Goal: Task Accomplishment & Management: Complete application form

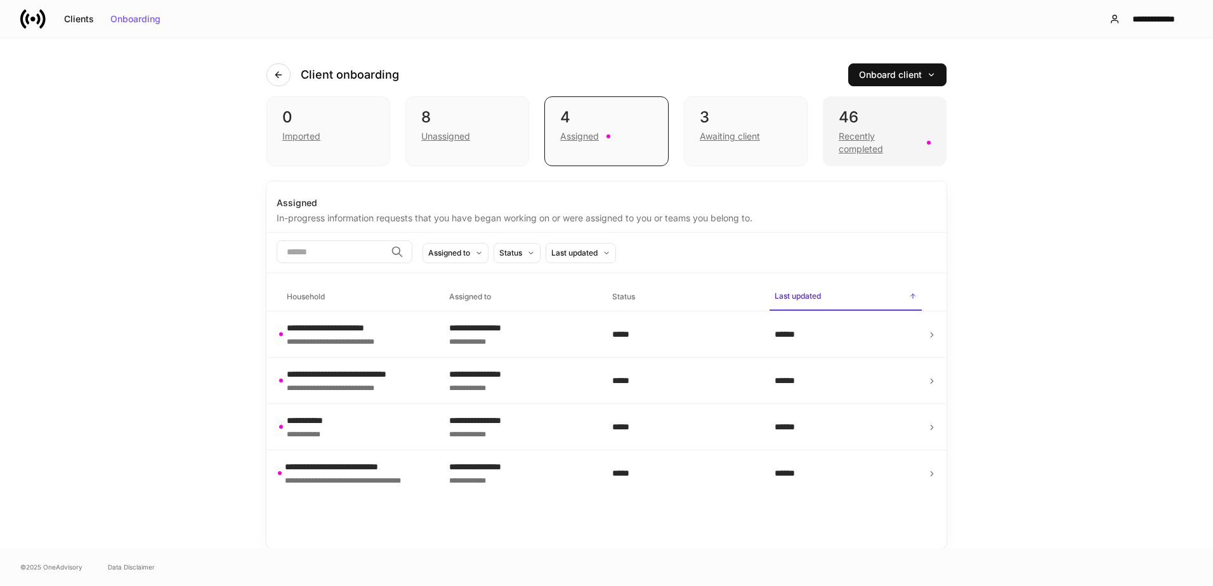
click at [850, 138] on div "Recently completed" at bounding box center [878, 142] width 81 height 25
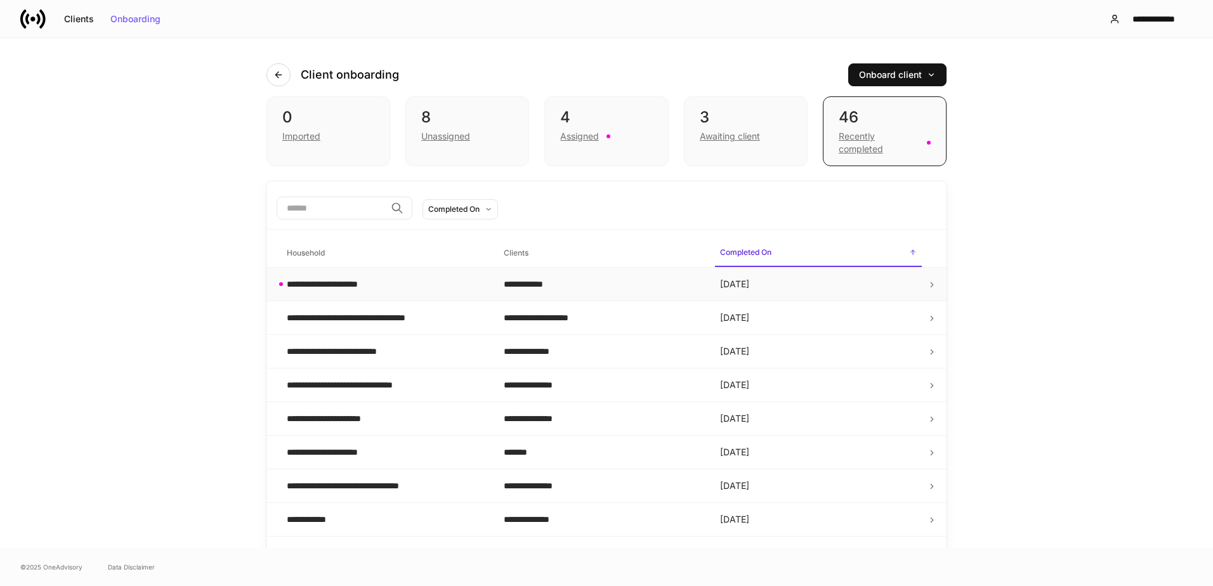
click at [444, 284] on div "**********" at bounding box center [385, 284] width 197 height 13
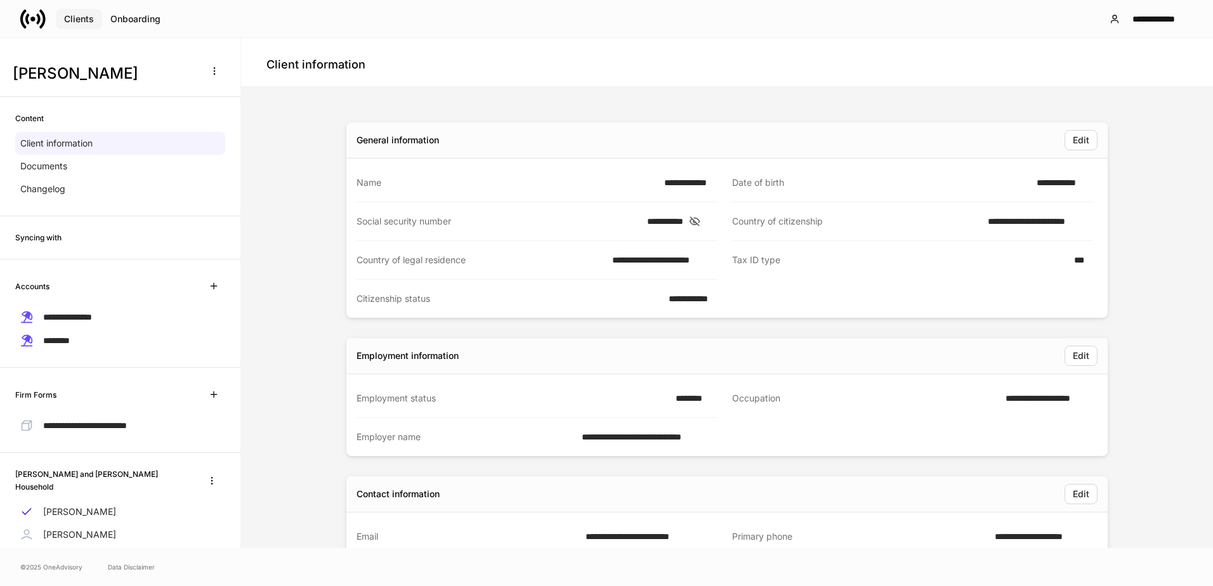
click at [89, 21] on div "Clients" at bounding box center [79, 19] width 30 height 9
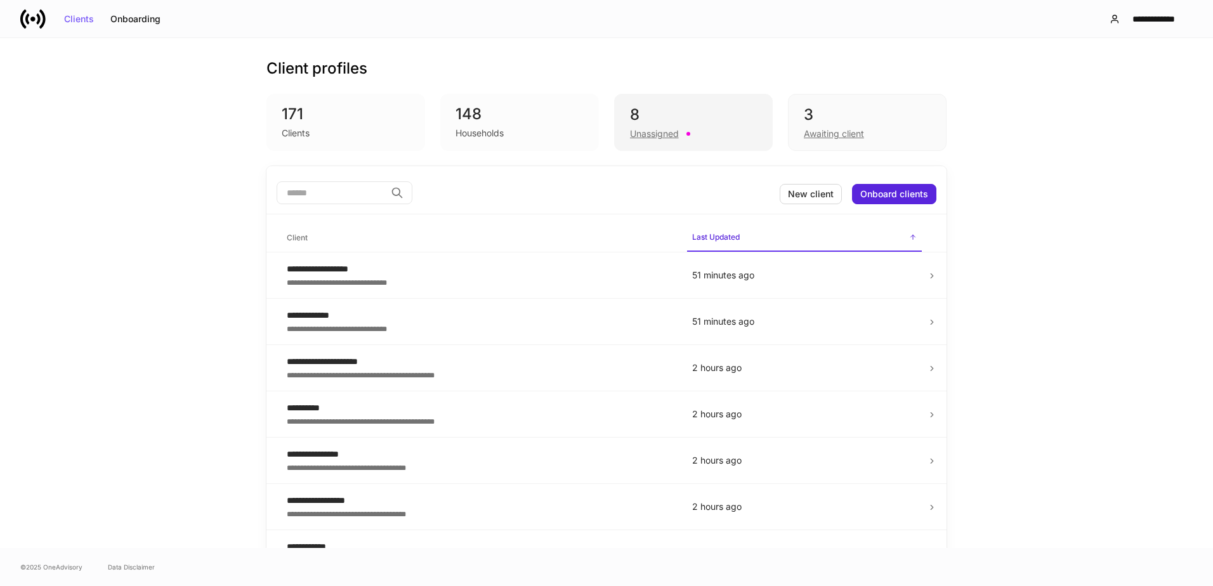
click at [684, 129] on div "Unassigned" at bounding box center [693, 132] width 127 height 15
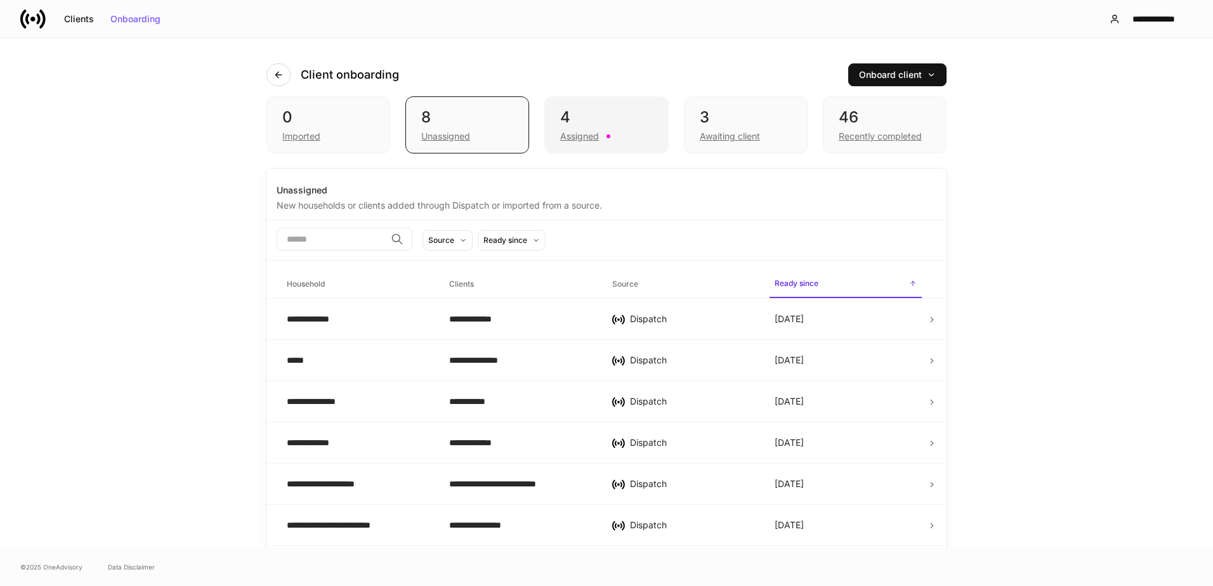
click at [624, 119] on div "4" at bounding box center [606, 117] width 92 height 20
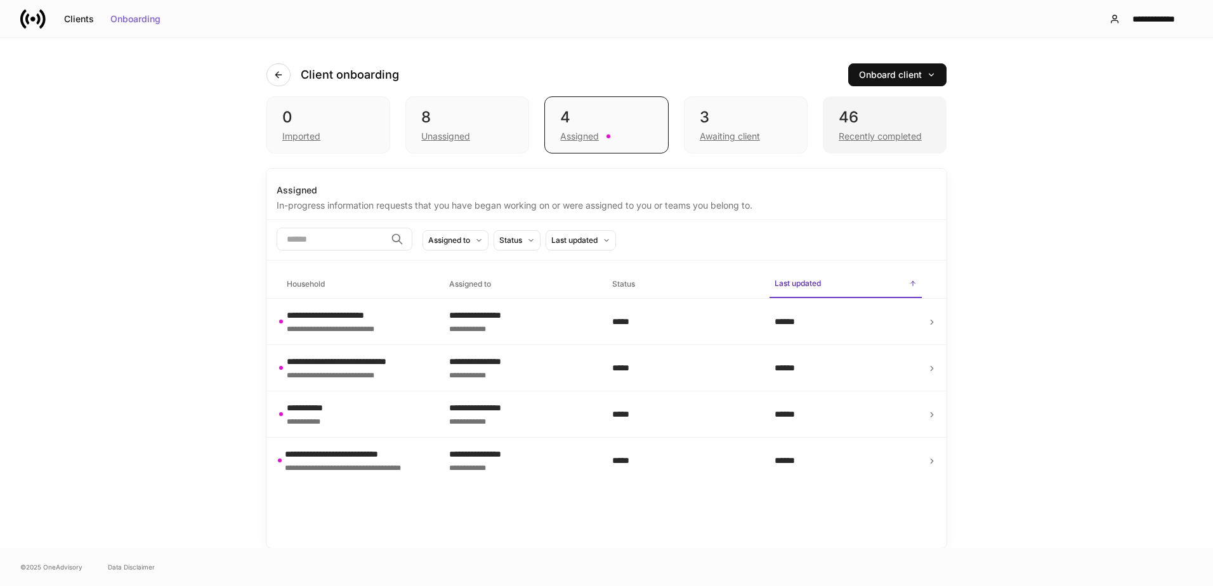
click at [847, 110] on div "46" at bounding box center [884, 117] width 92 height 20
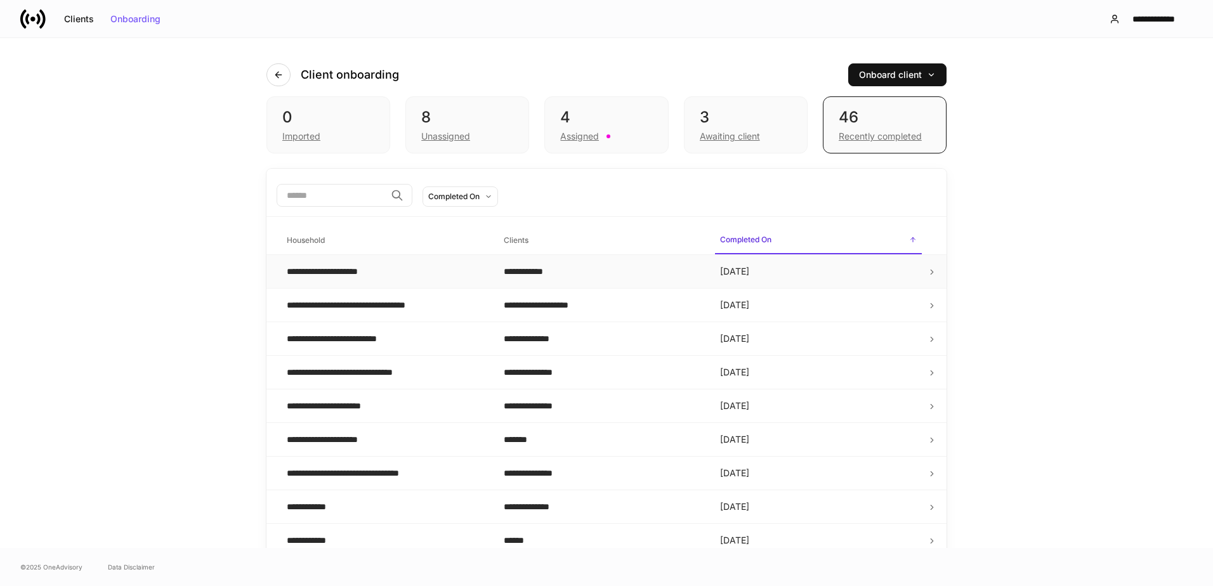
click at [338, 278] on td "**********" at bounding box center [385, 272] width 217 height 34
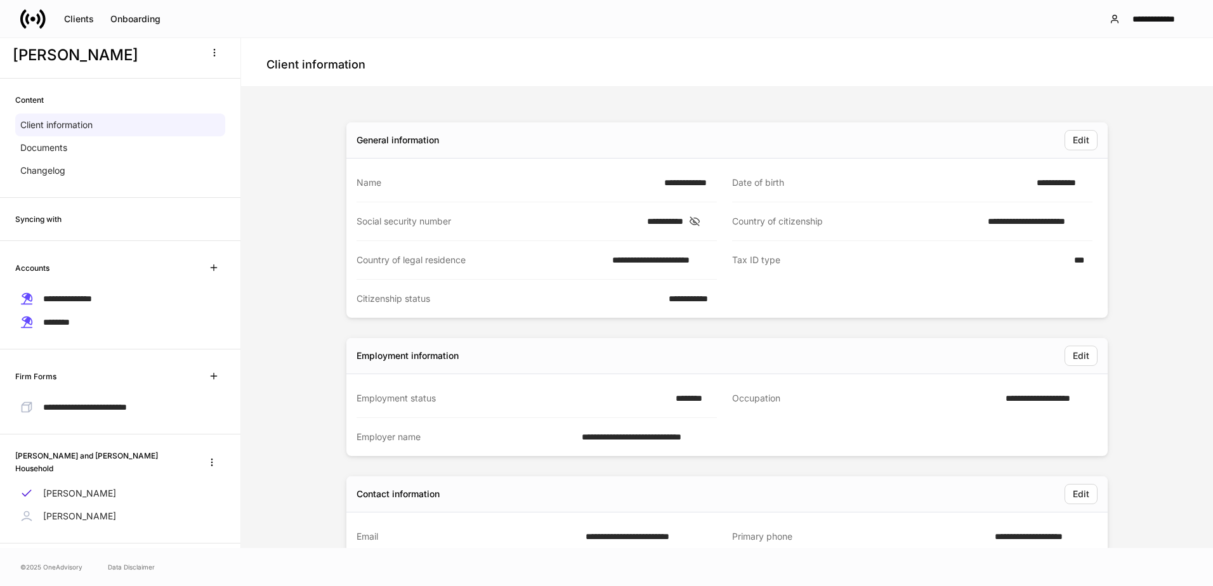
scroll to position [28, 0]
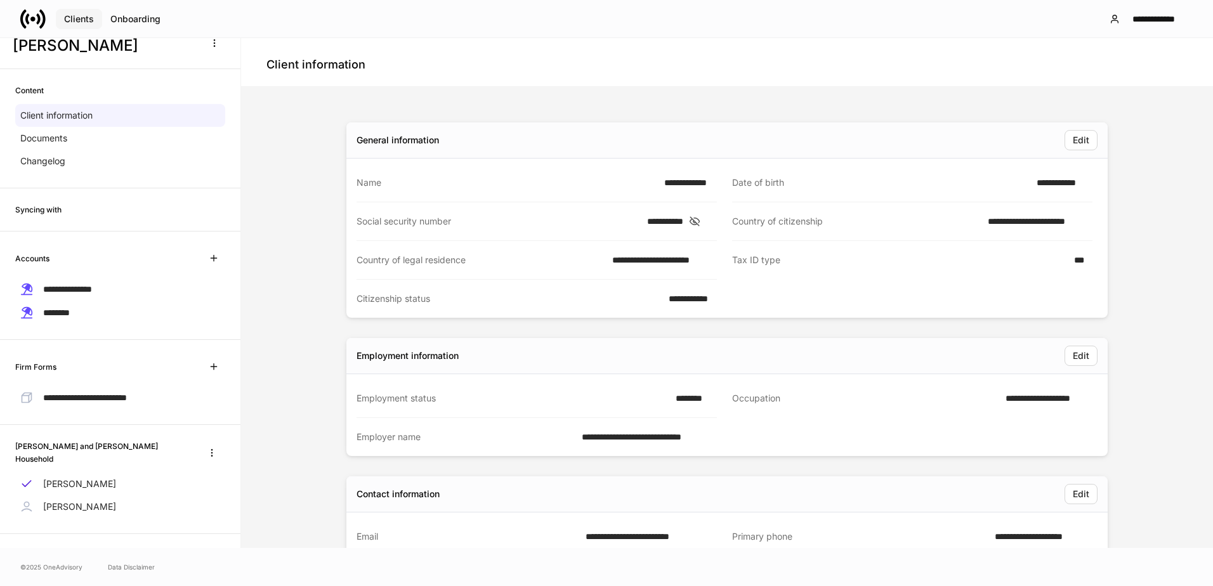
click at [76, 23] on div "Clients" at bounding box center [79, 19] width 30 height 9
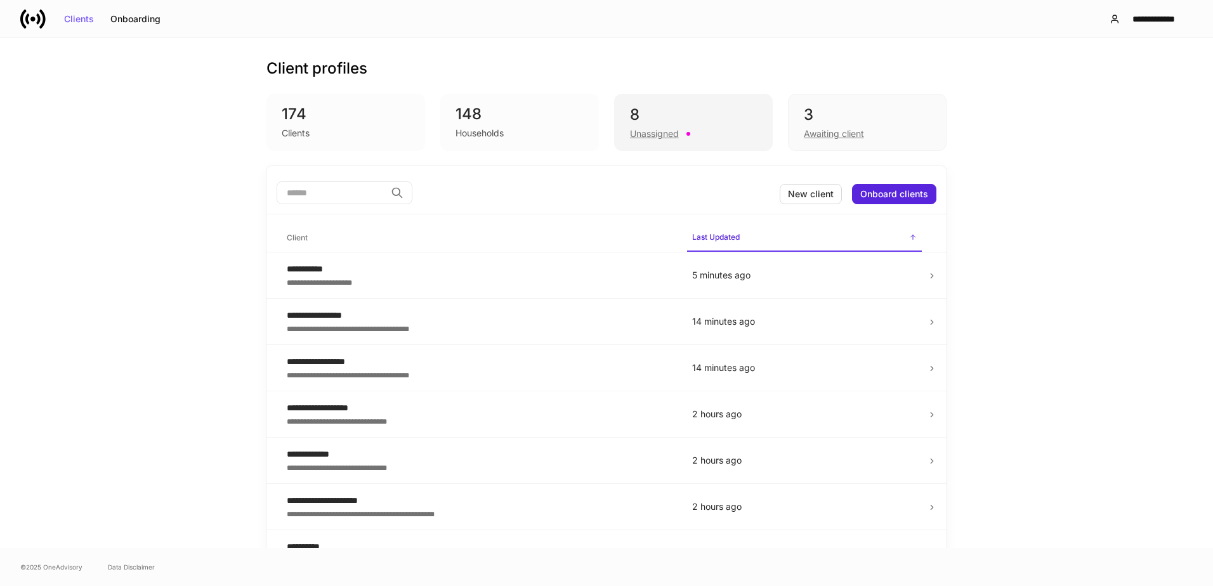
click at [681, 113] on div "8" at bounding box center [693, 115] width 127 height 20
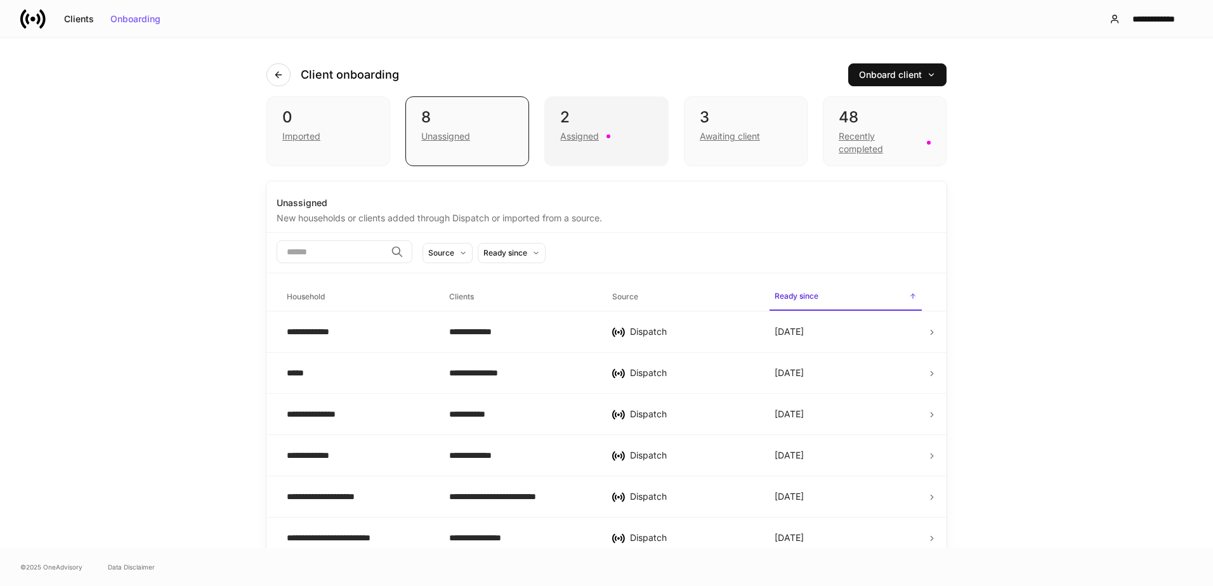
click at [610, 129] on div "Assigned" at bounding box center [606, 134] width 92 height 15
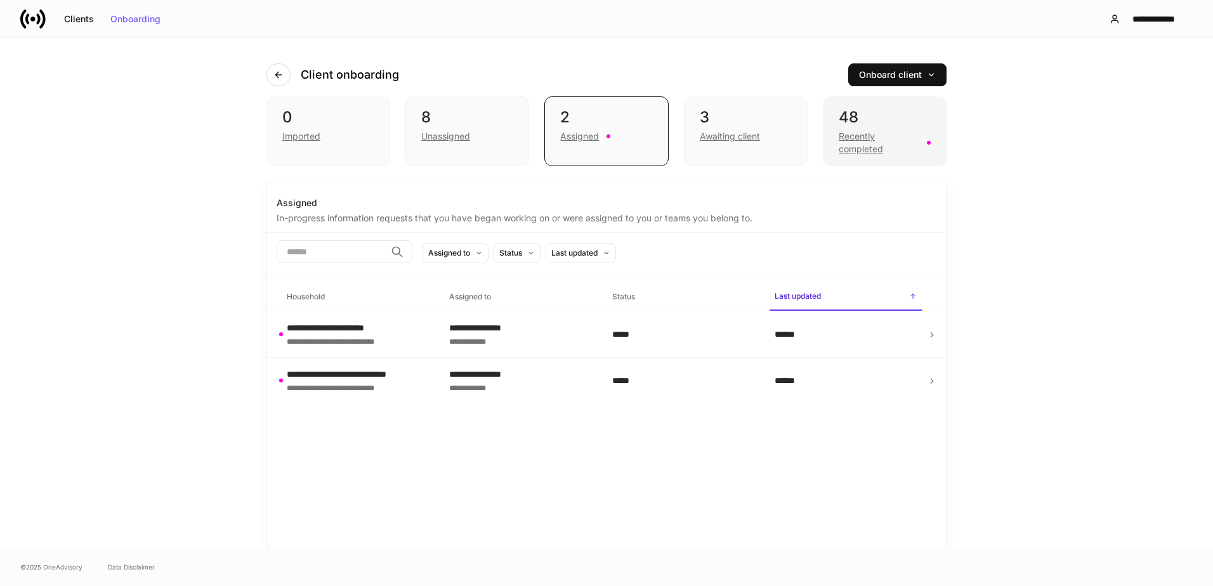
click at [857, 142] on div "Recently completed" at bounding box center [878, 142] width 81 height 25
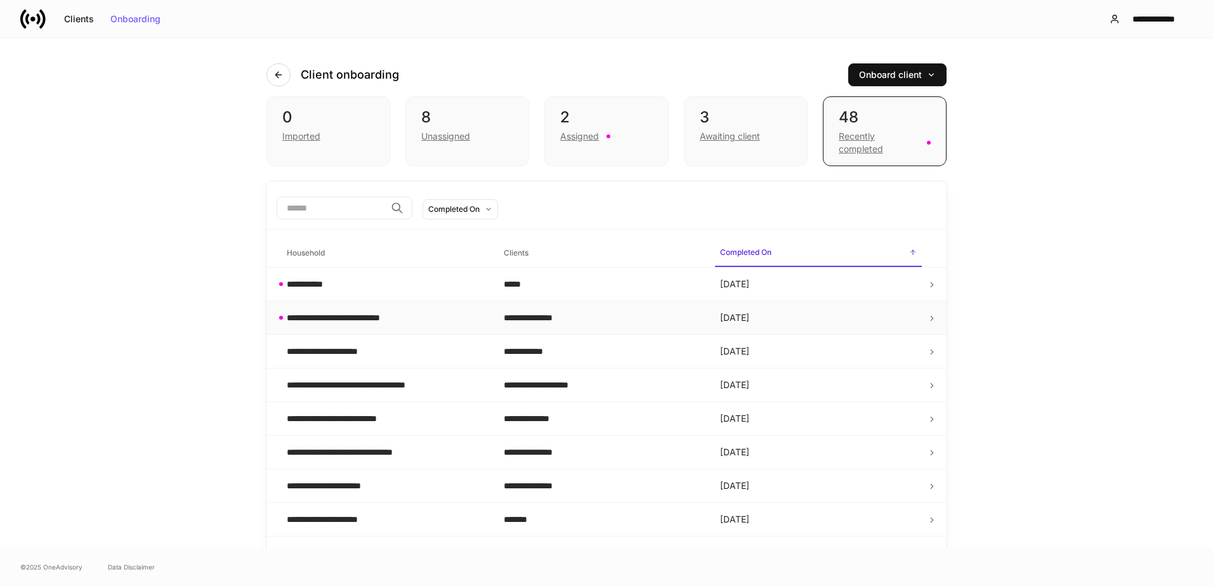
click at [393, 320] on div "**********" at bounding box center [353, 317] width 133 height 13
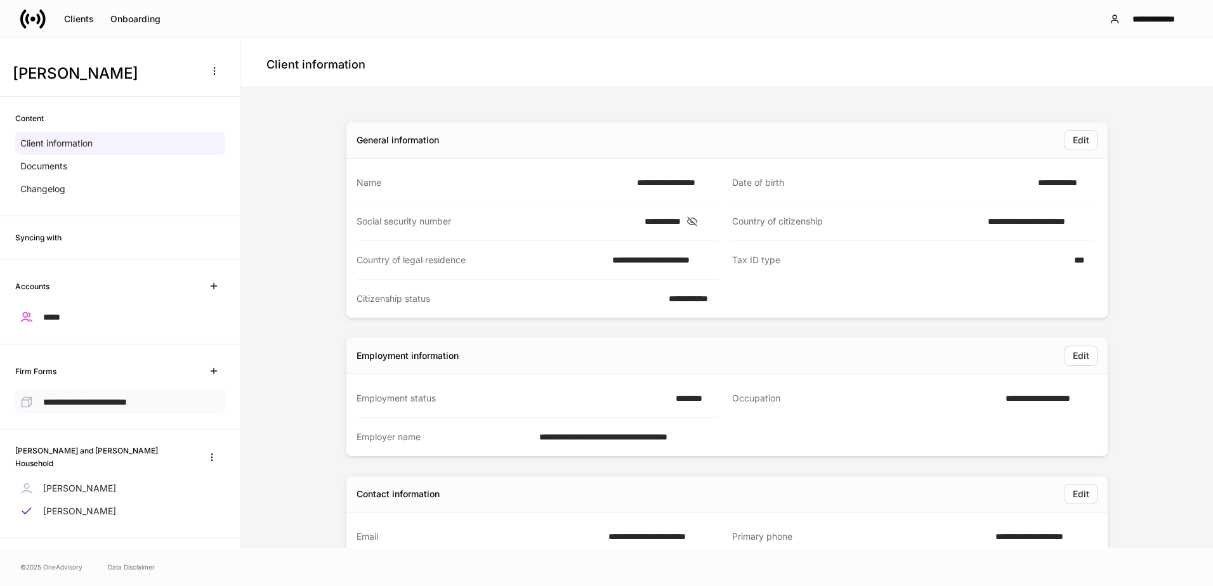
scroll to position [5, 0]
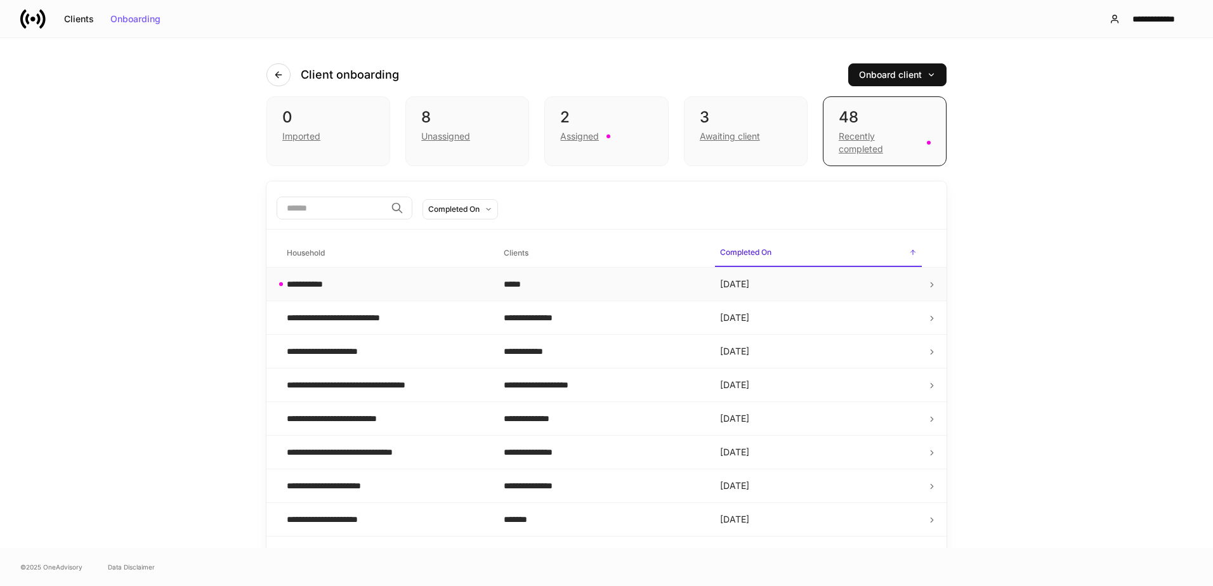
click at [349, 288] on div "**********" at bounding box center [385, 284] width 197 height 13
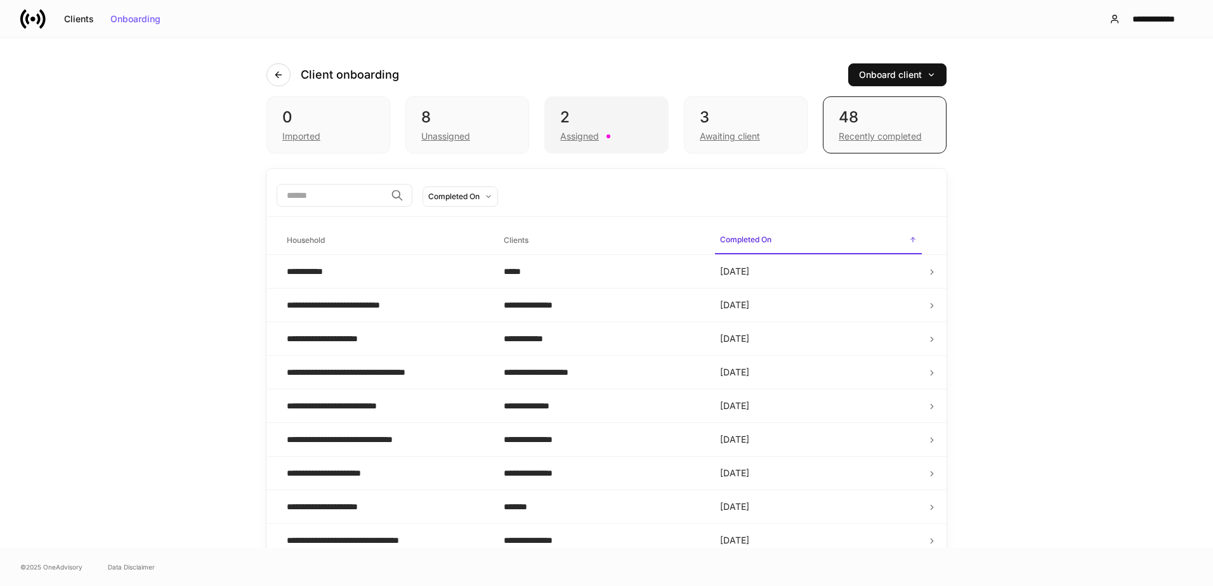
click at [589, 139] on div "Assigned" at bounding box center [579, 136] width 39 height 13
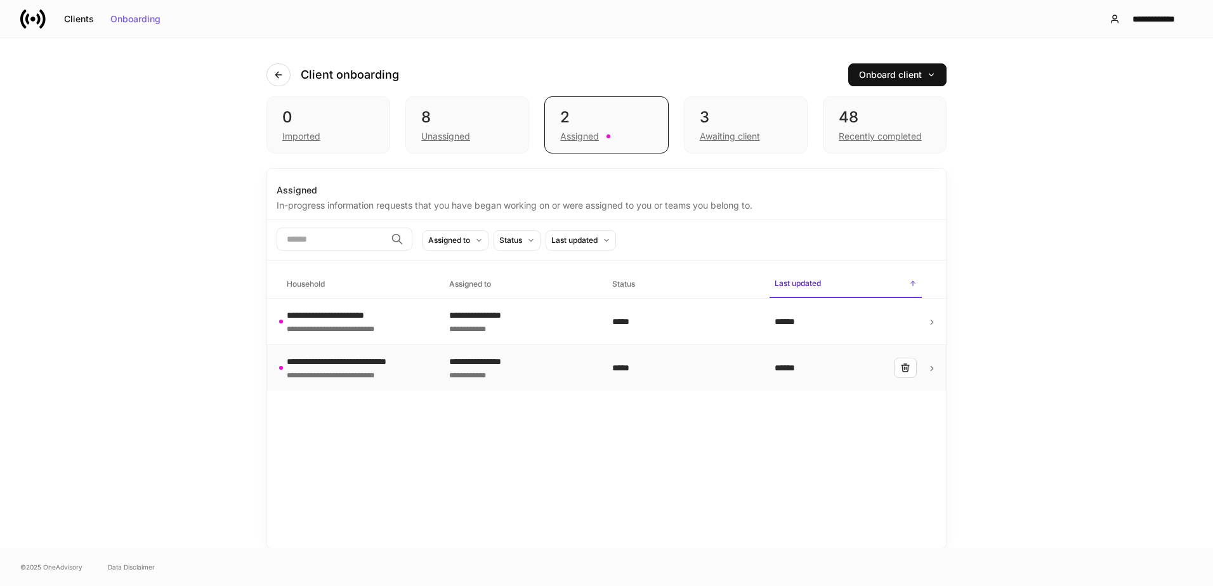
click at [411, 377] on div "**********" at bounding box center [357, 374] width 140 height 13
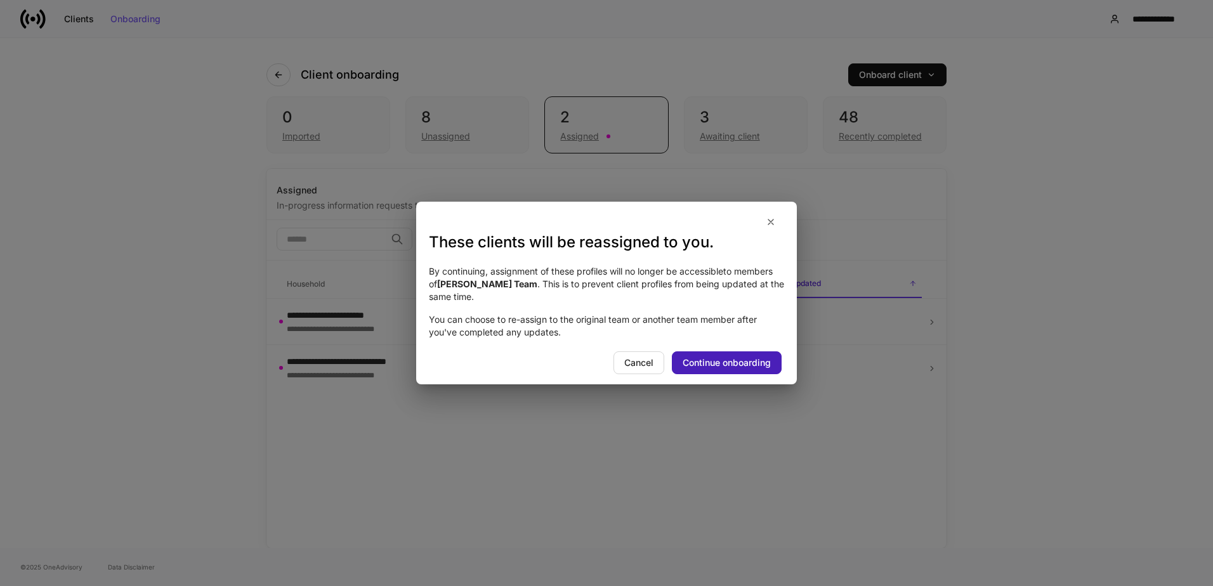
click at [737, 365] on div "Continue onboarding" at bounding box center [726, 362] width 88 height 9
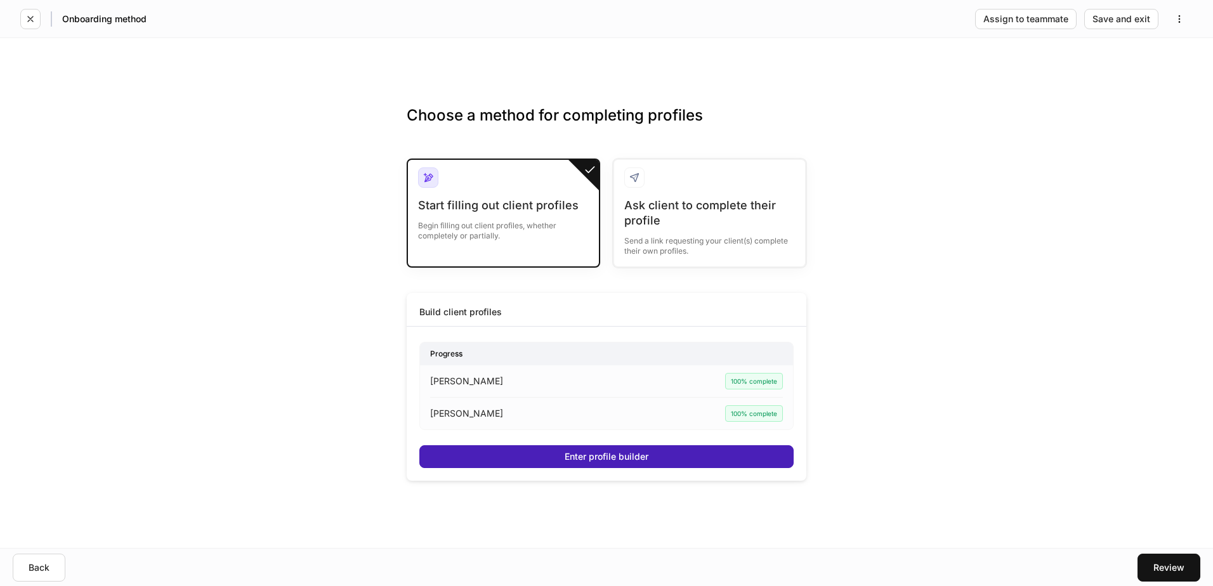
click at [513, 462] on button "Enter profile builder" at bounding box center [606, 456] width 374 height 23
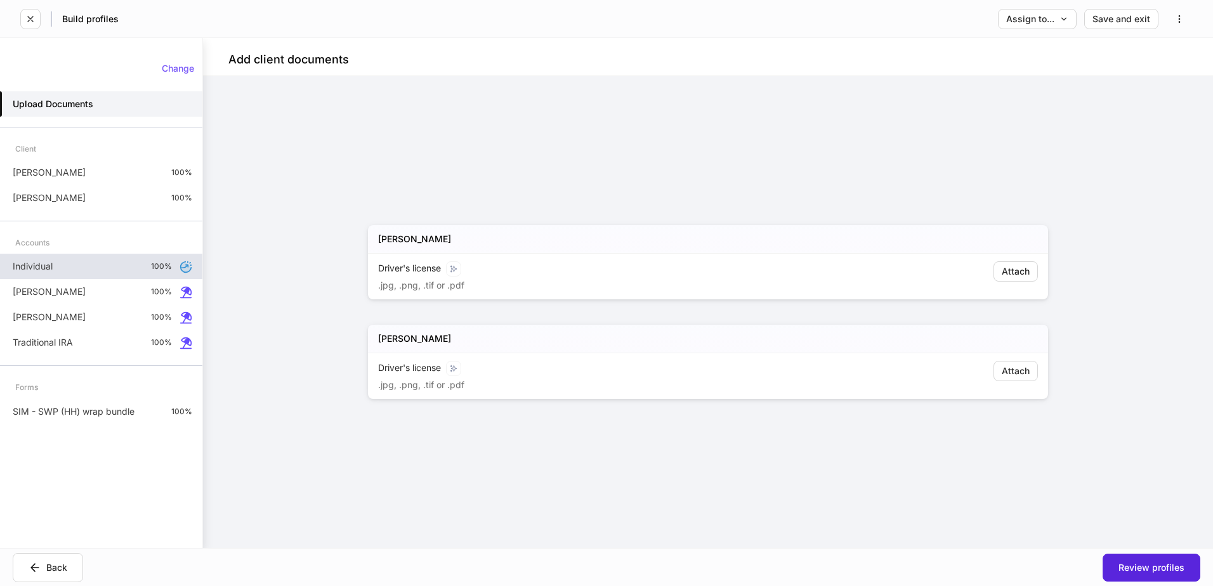
click at [58, 270] on div "Individual 100%" at bounding box center [101, 266] width 202 height 25
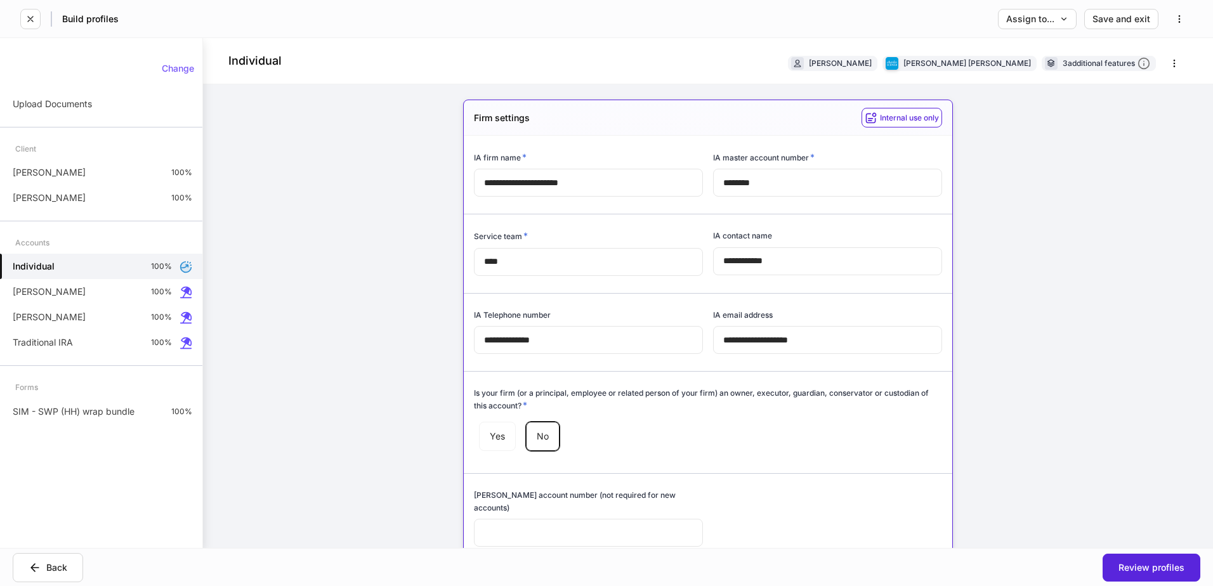
type input "******"
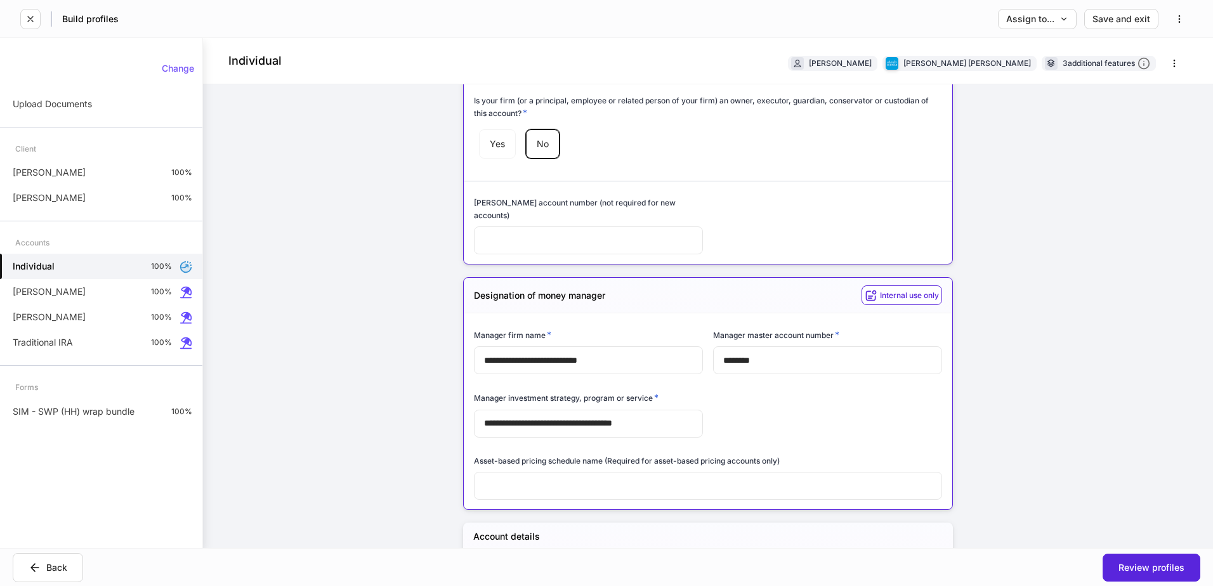
scroll to position [317, 0]
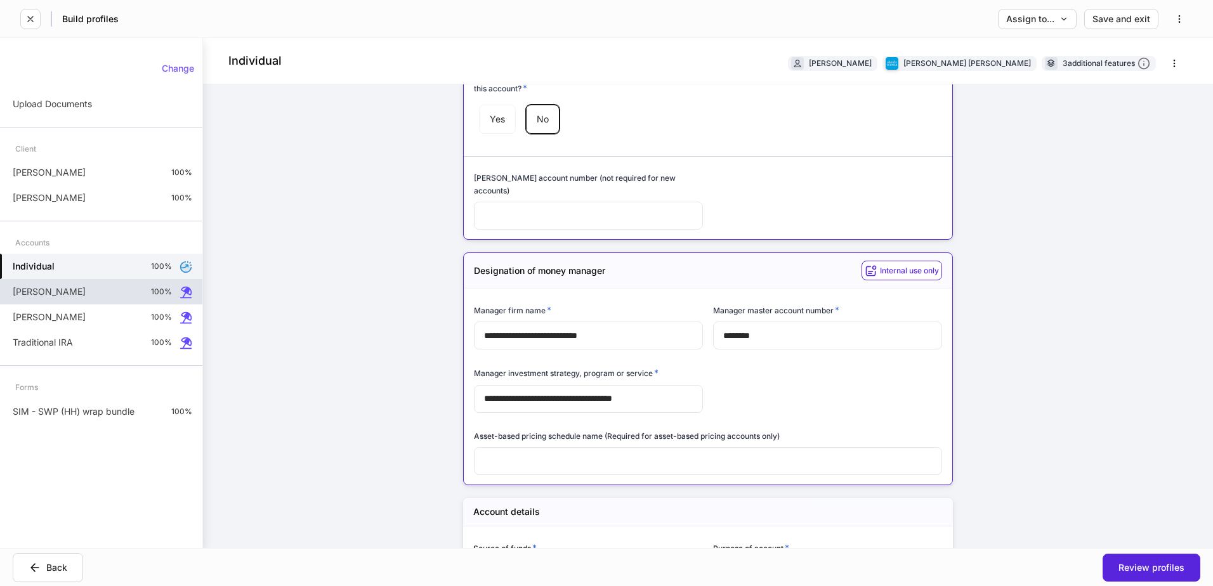
click at [58, 291] on div "[PERSON_NAME] 100%" at bounding box center [101, 291] width 202 height 25
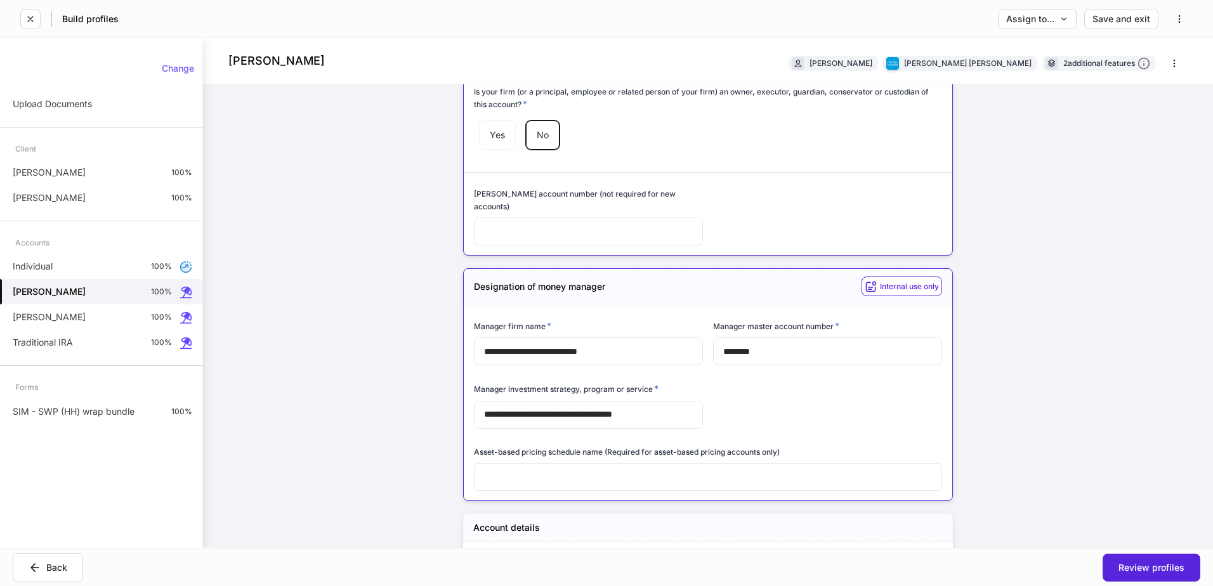
scroll to position [317, 0]
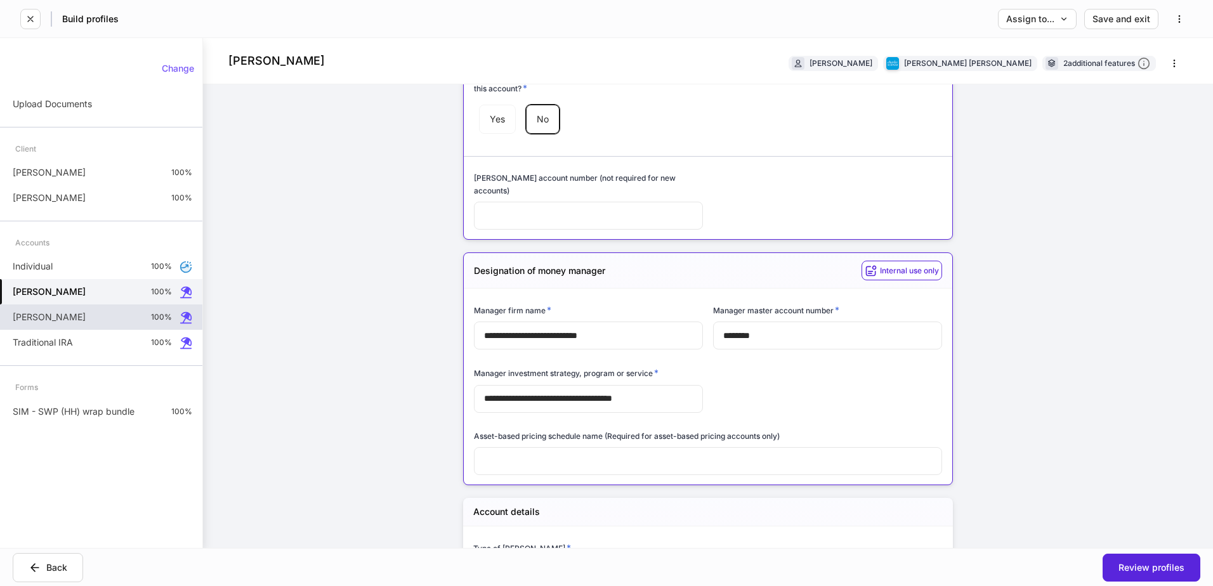
click at [68, 318] on div "[PERSON_NAME] 100%" at bounding box center [101, 316] width 202 height 25
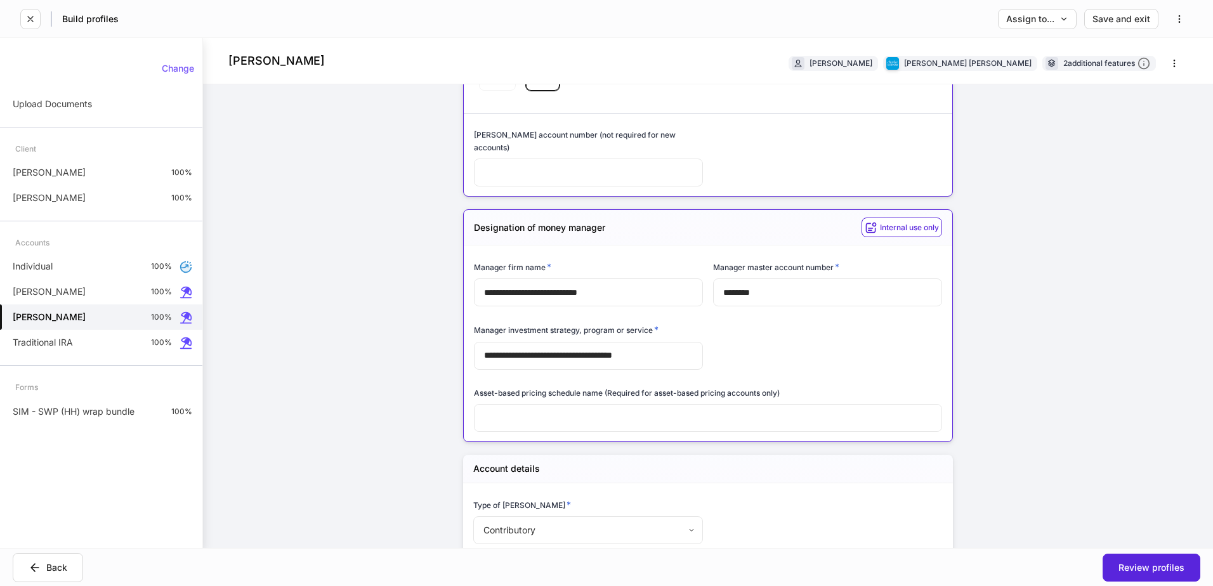
scroll to position [381, 0]
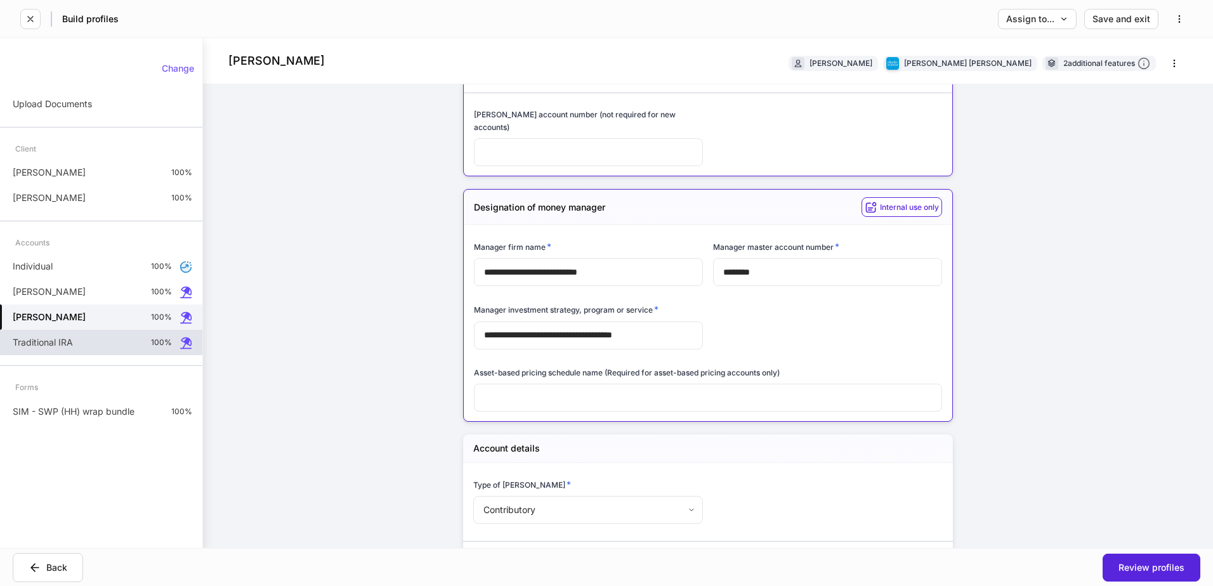
click at [48, 342] on p "Traditional IRA" at bounding box center [43, 342] width 60 height 13
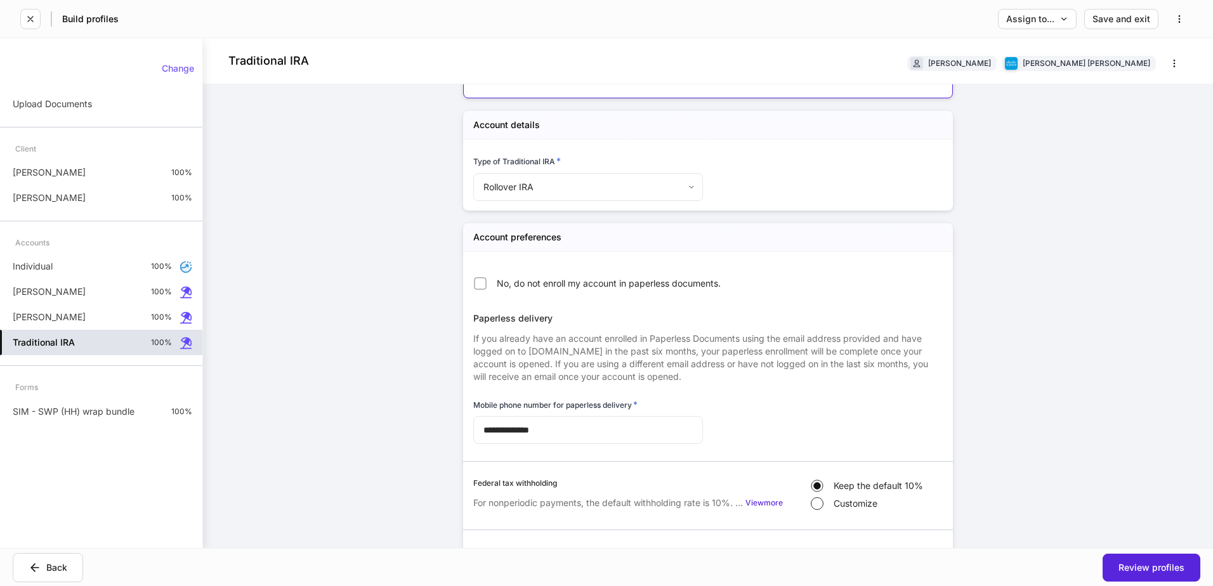
scroll to position [381, 0]
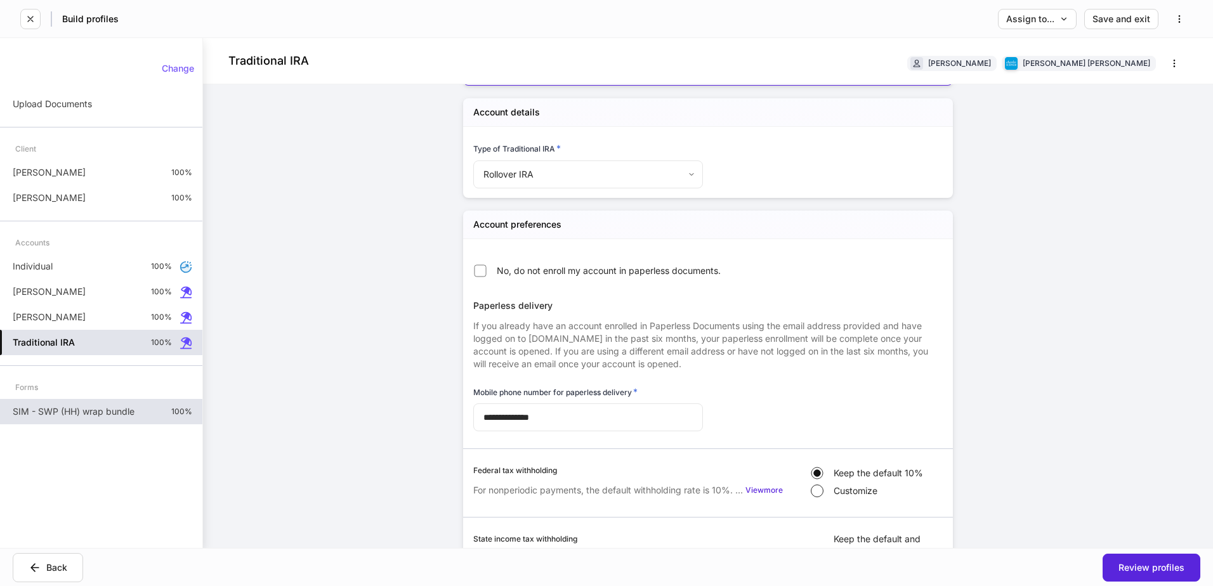
click at [88, 411] on p "SIM - SWP (HH) wrap bundle" at bounding box center [74, 411] width 122 height 13
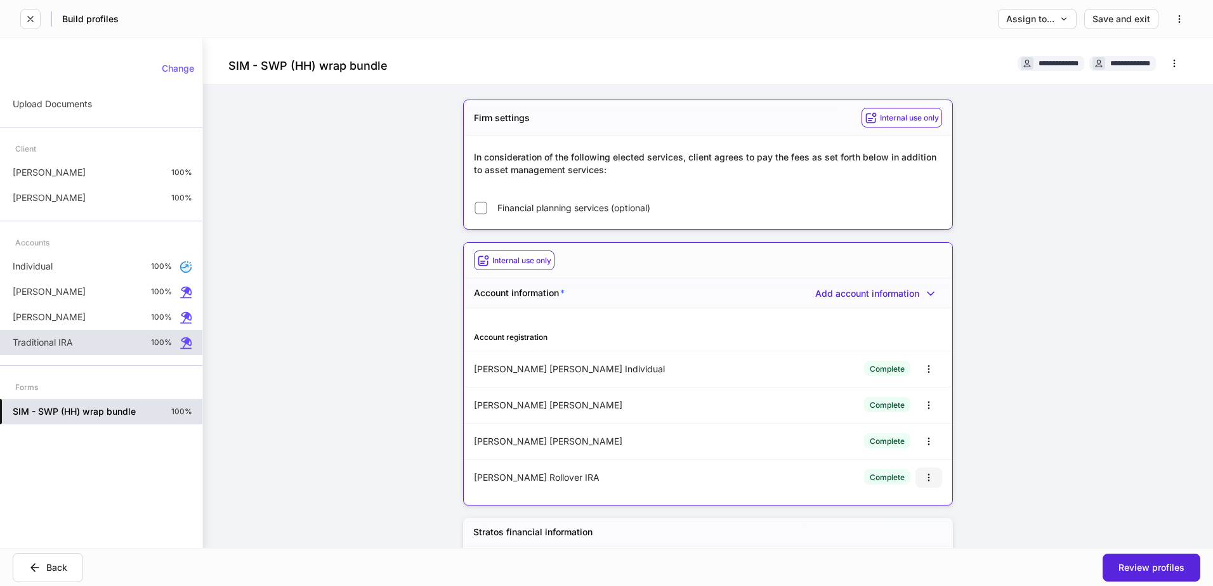
click at [923, 478] on icon "button" at bounding box center [928, 478] width 10 height 10
click at [916, 507] on li "Edit" at bounding box center [913, 508] width 47 height 20
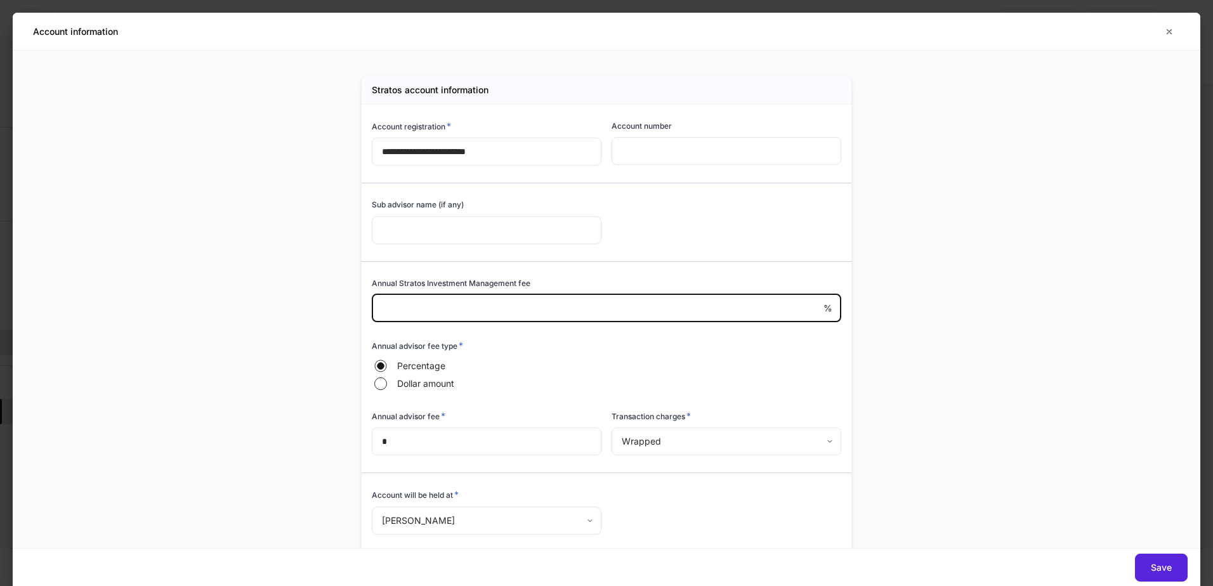
drag, startPoint x: 405, startPoint y: 300, endPoint x: 364, endPoint y: 299, distance: 41.2
click at [364, 299] on div "Annual Stratos Investment Management fee * % ​" at bounding box center [601, 293] width 479 height 62
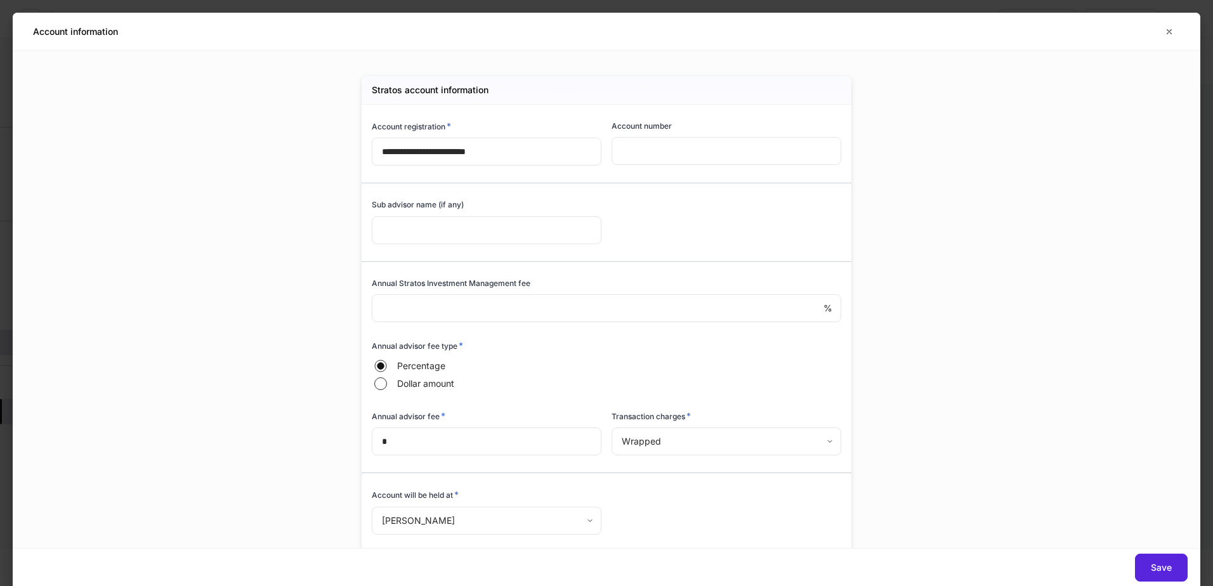
click at [1007, 349] on div "**********" at bounding box center [606, 299] width 1187 height 497
click at [1162, 570] on div "Save" at bounding box center [1161, 567] width 21 height 9
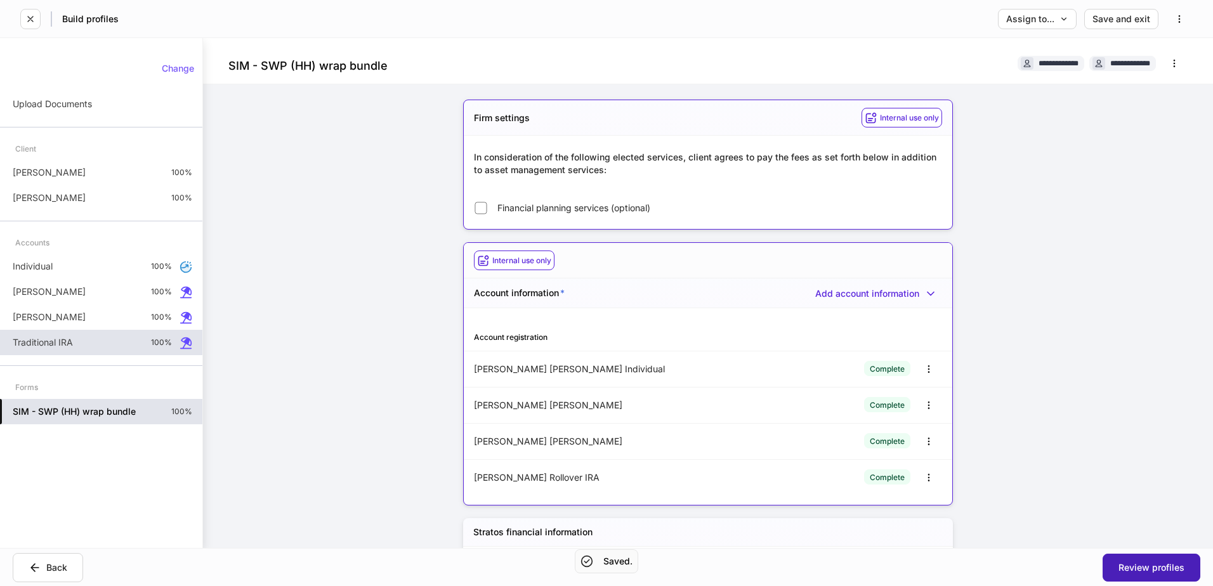
click at [1162, 570] on div "Review profiles" at bounding box center [1151, 567] width 66 height 9
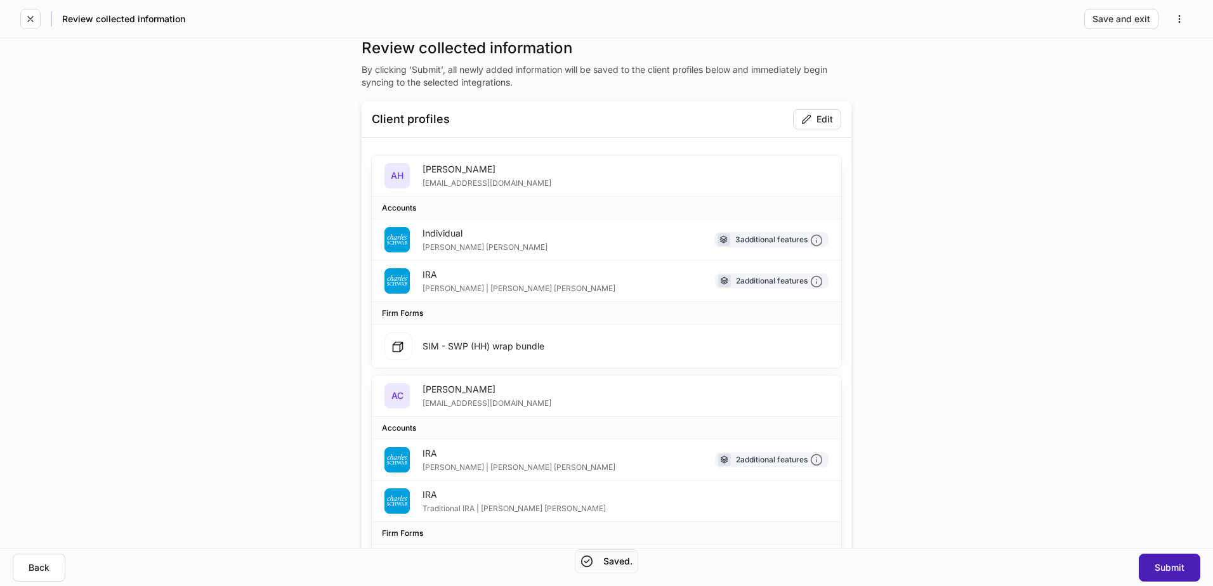
click at [1162, 570] on div "Submit" at bounding box center [1169, 567] width 30 height 9
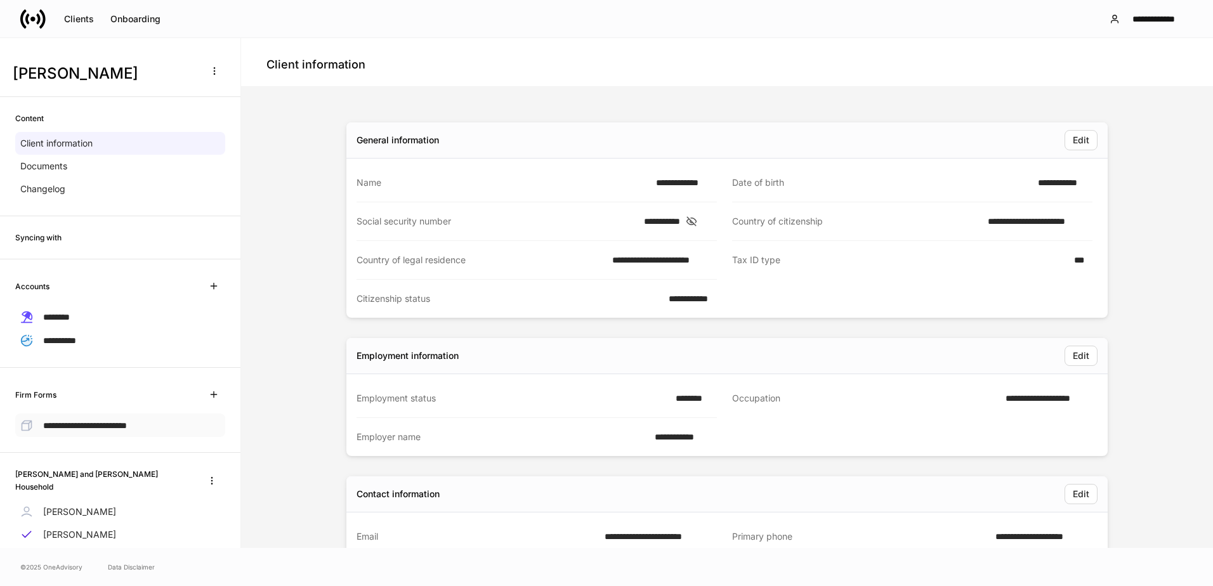
scroll to position [28, 0]
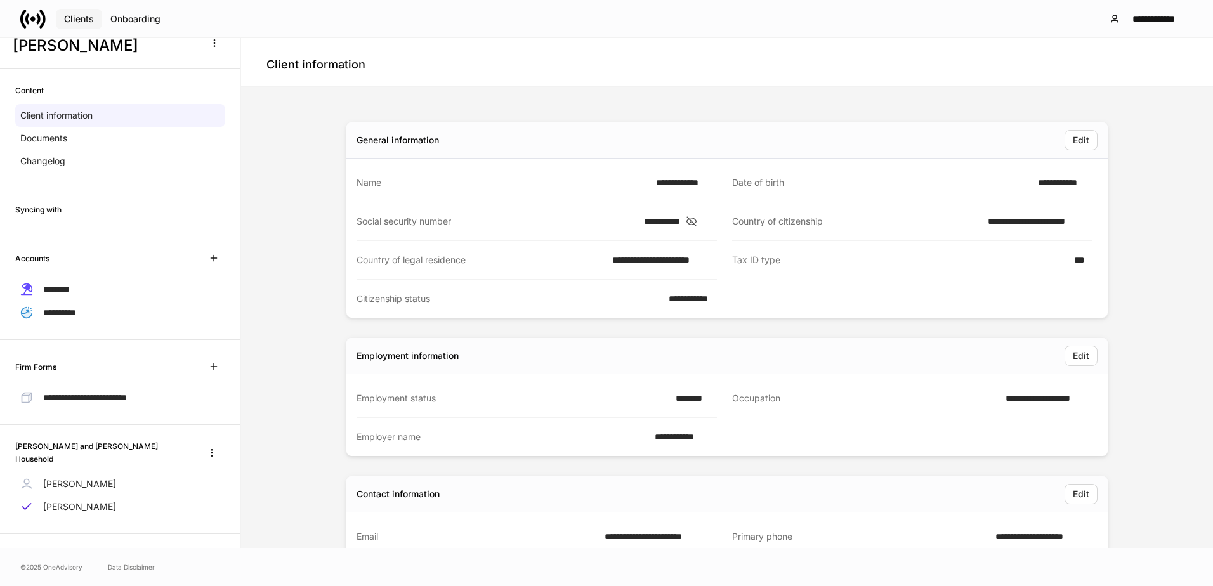
click at [67, 15] on div "Clients" at bounding box center [79, 19] width 30 height 9
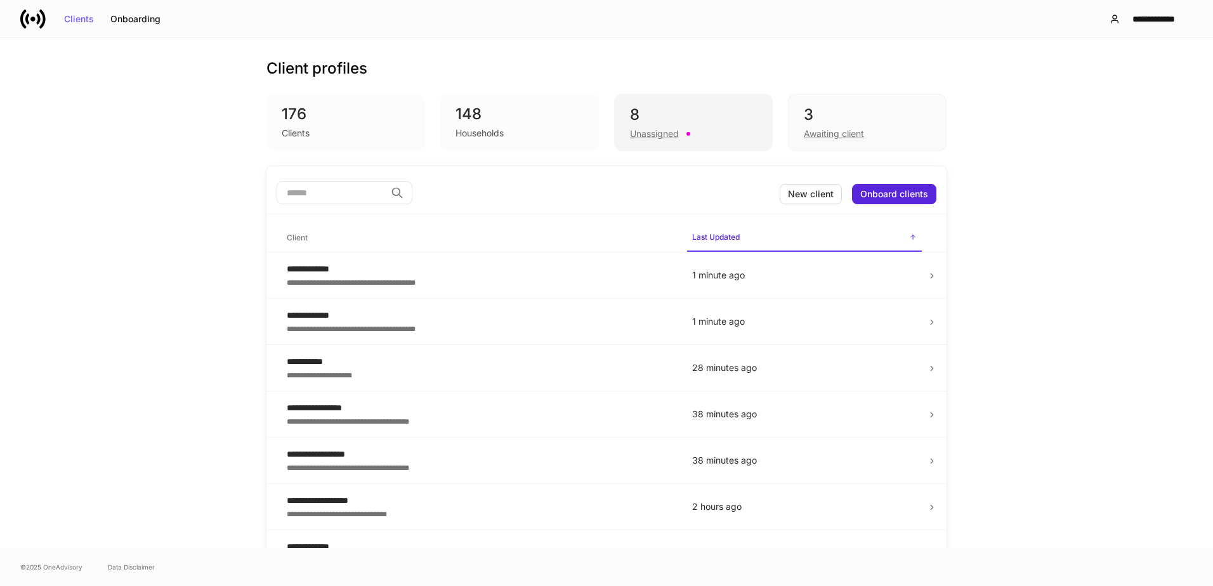
click at [736, 112] on div "8" at bounding box center [693, 115] width 127 height 20
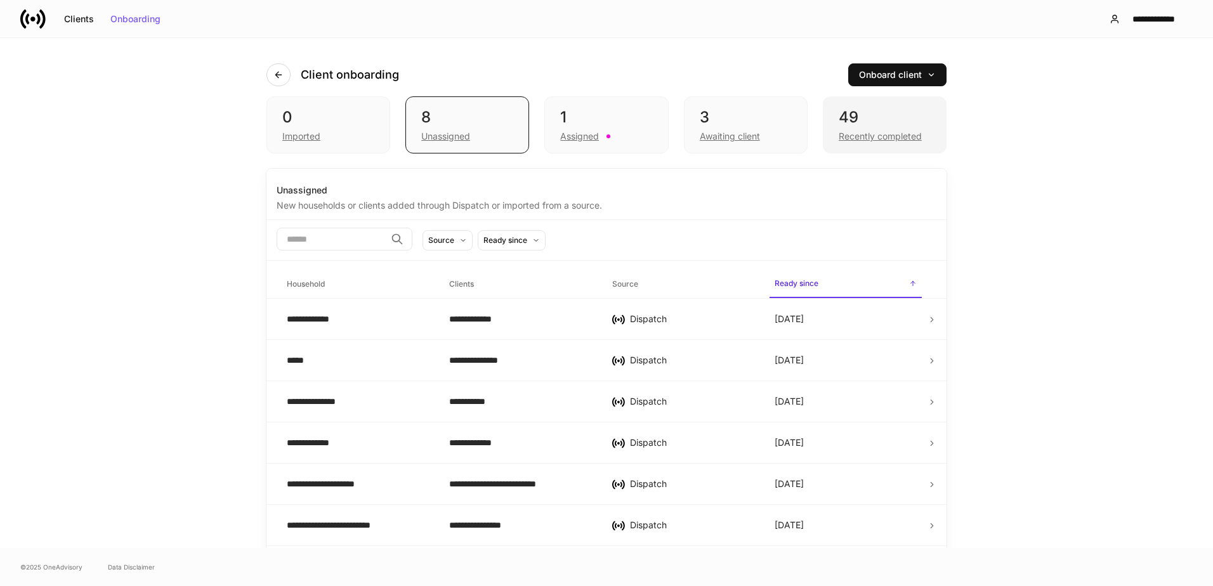
click at [877, 124] on div "49" at bounding box center [884, 117] width 92 height 20
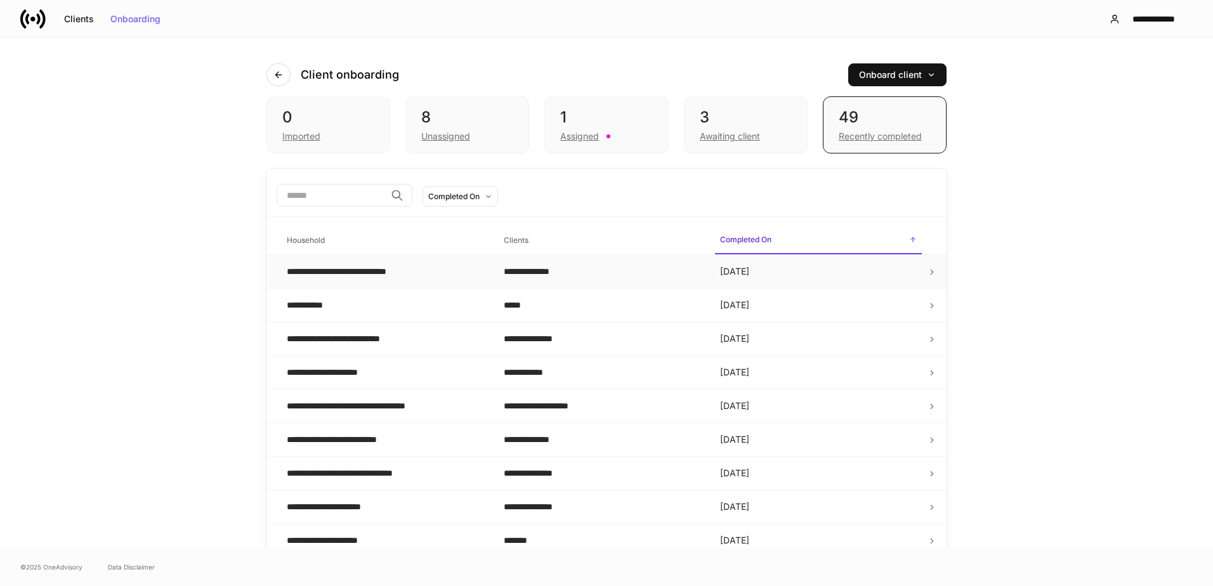
click at [365, 270] on div "**********" at bounding box center [357, 271] width 140 height 13
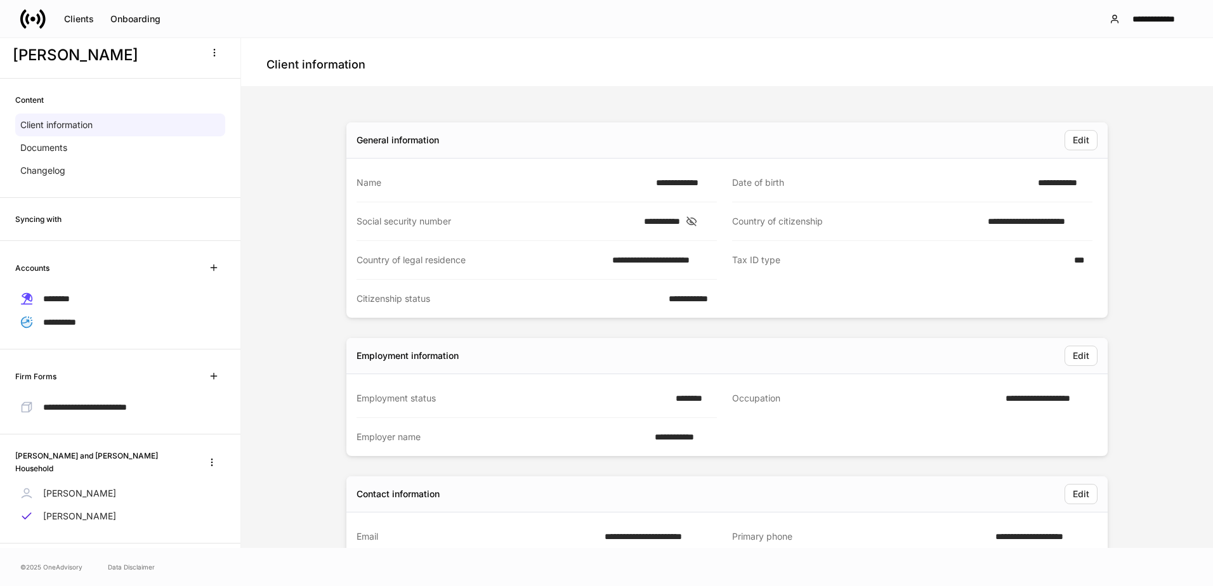
scroll to position [28, 0]
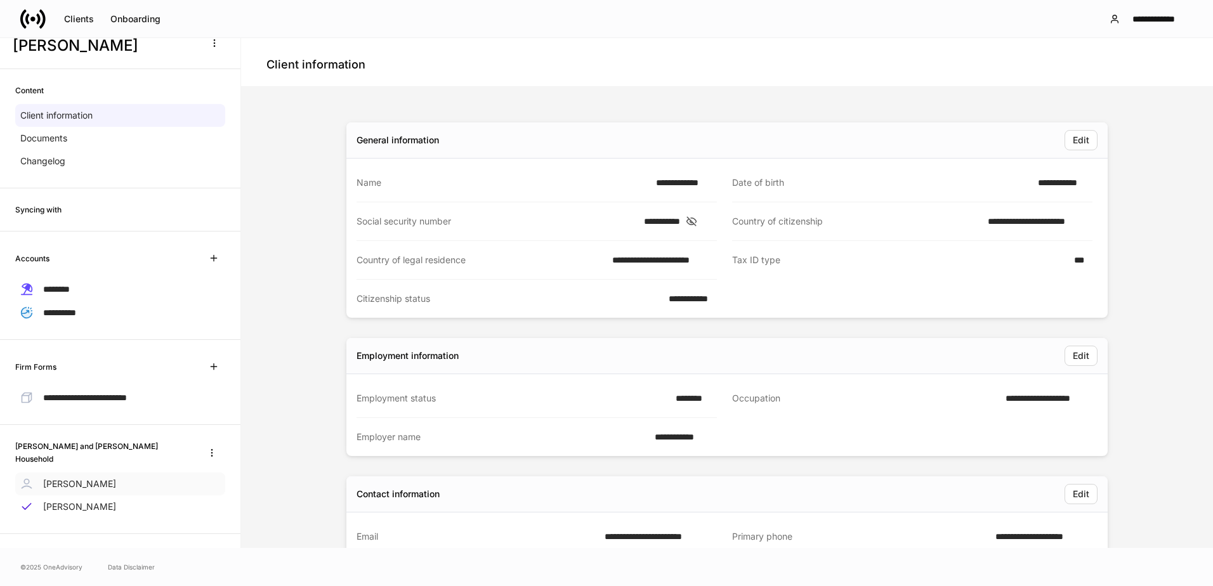
click at [96, 481] on p "Austin Cusick" at bounding box center [79, 484] width 73 height 13
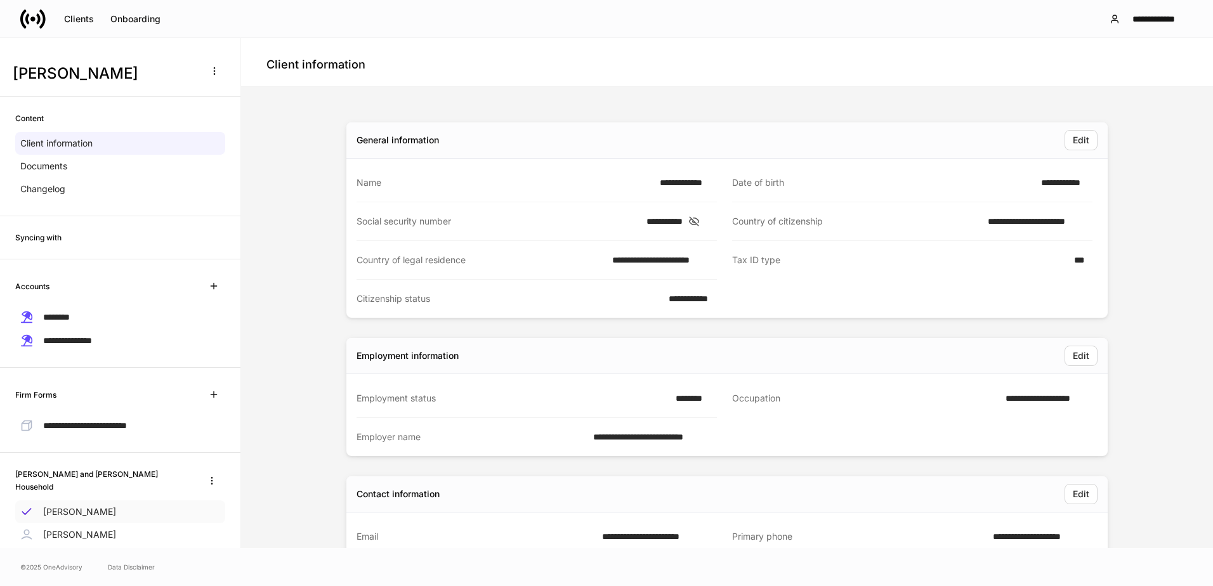
click at [90, 505] on p "Austin Cusick" at bounding box center [79, 511] width 73 height 13
click at [97, 528] on p "Ashley Haught" at bounding box center [79, 534] width 73 height 13
click at [84, 491] on div "Austin Cusick and Ashely Haught Household Austin Cusick Ashley Haught" at bounding box center [120, 507] width 240 height 108
click at [89, 505] on p "Austin Cusick" at bounding box center [79, 511] width 73 height 13
click at [97, 507] on p "[PERSON_NAME]" at bounding box center [79, 511] width 73 height 13
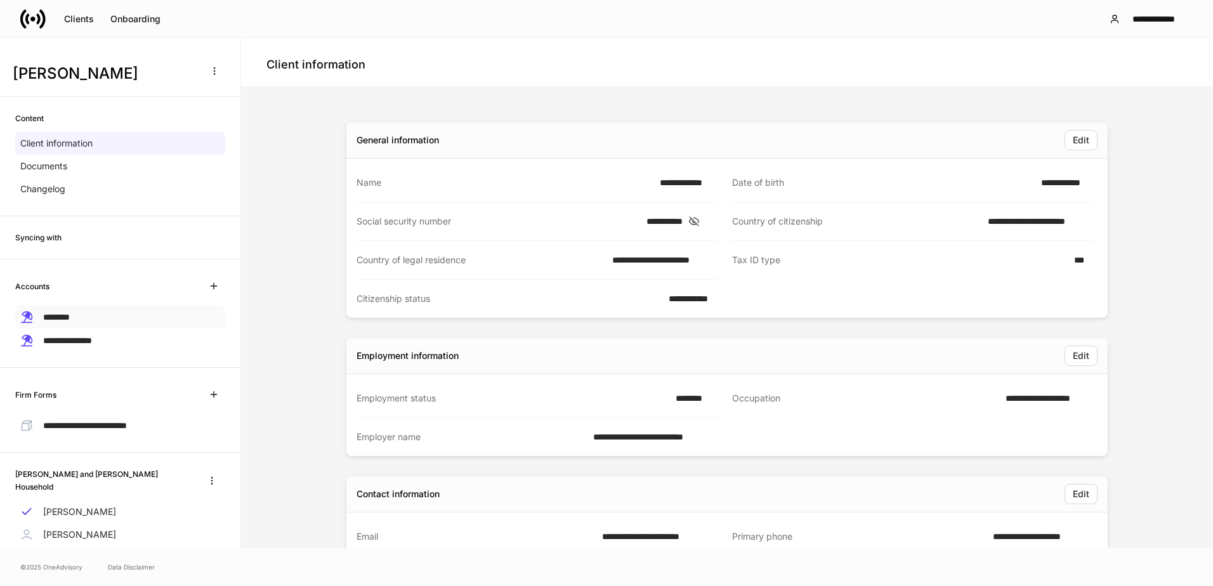
click at [89, 316] on div "********" at bounding box center [120, 316] width 210 height 23
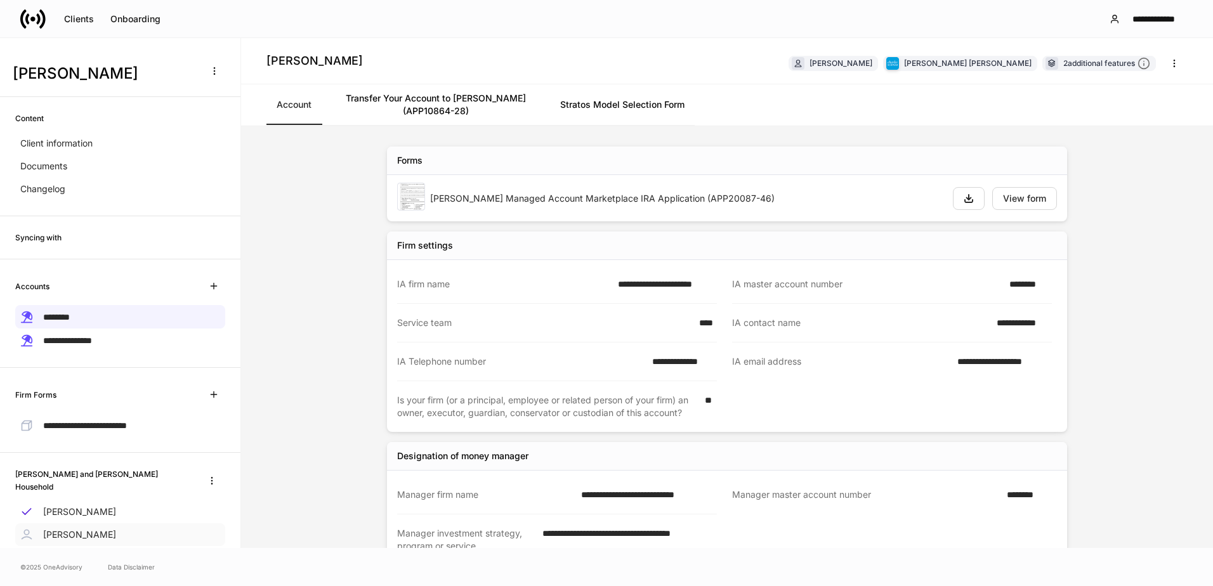
click at [90, 528] on p "[PERSON_NAME]" at bounding box center [79, 534] width 73 height 13
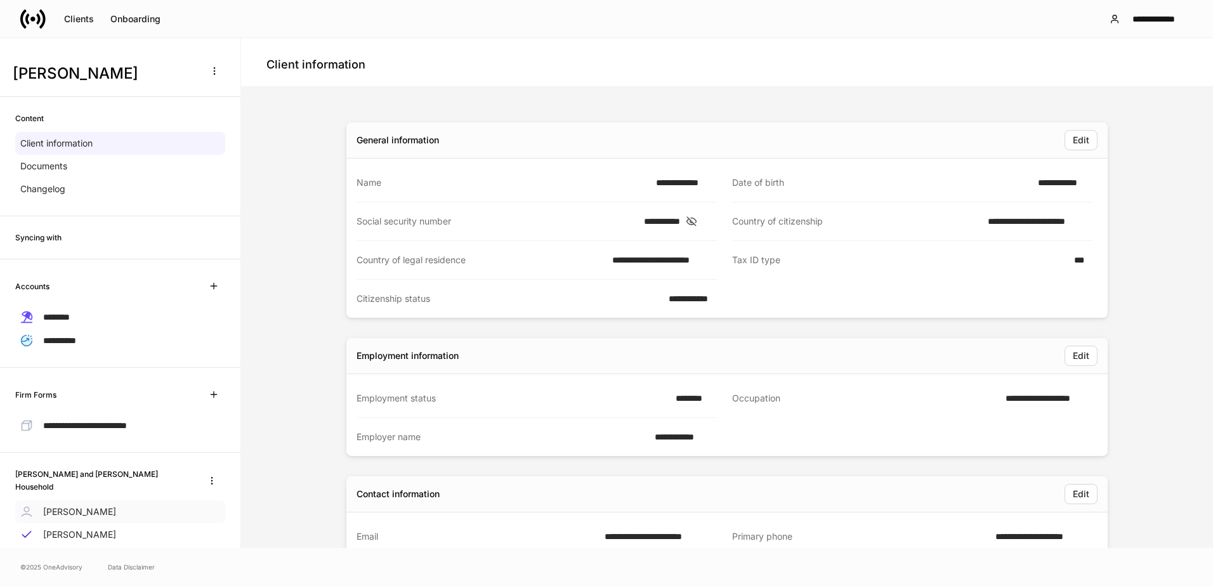
click at [95, 505] on p "[PERSON_NAME]" at bounding box center [79, 511] width 73 height 13
click at [67, 315] on span "********" at bounding box center [56, 317] width 27 height 9
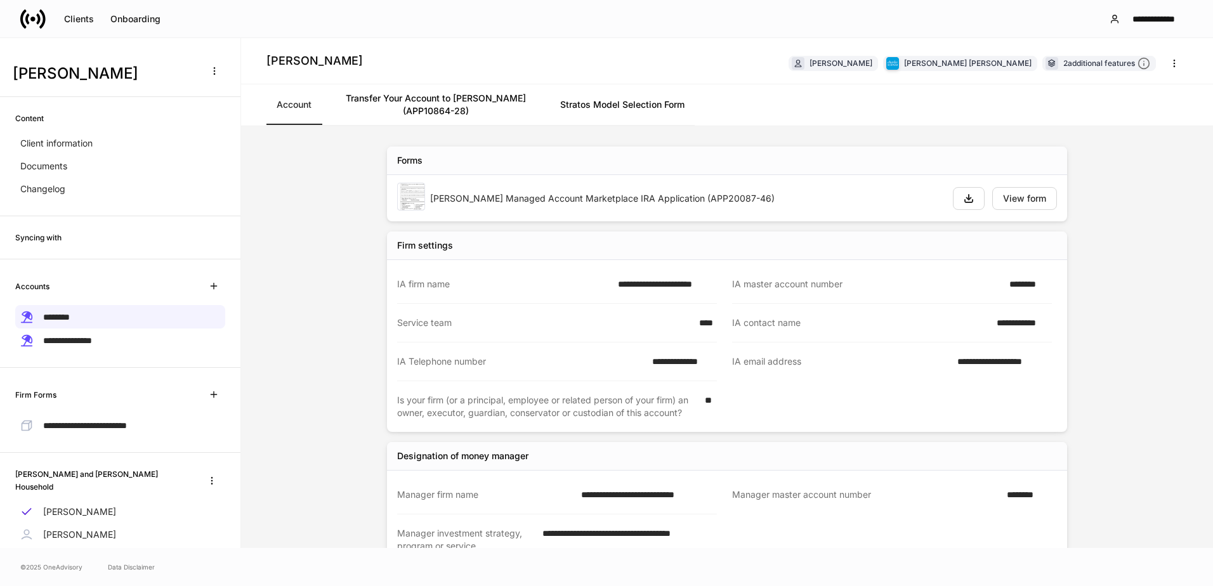
click at [963, 179] on div "Schwab Managed Account Marketplace IRA Application (APP20087-46) View form" at bounding box center [727, 198] width 680 height 46
click at [963, 192] on button "button" at bounding box center [969, 198] width 32 height 23
click at [414, 112] on link "Transfer Your Account to Schwab (APP10864-28)" at bounding box center [436, 104] width 228 height 41
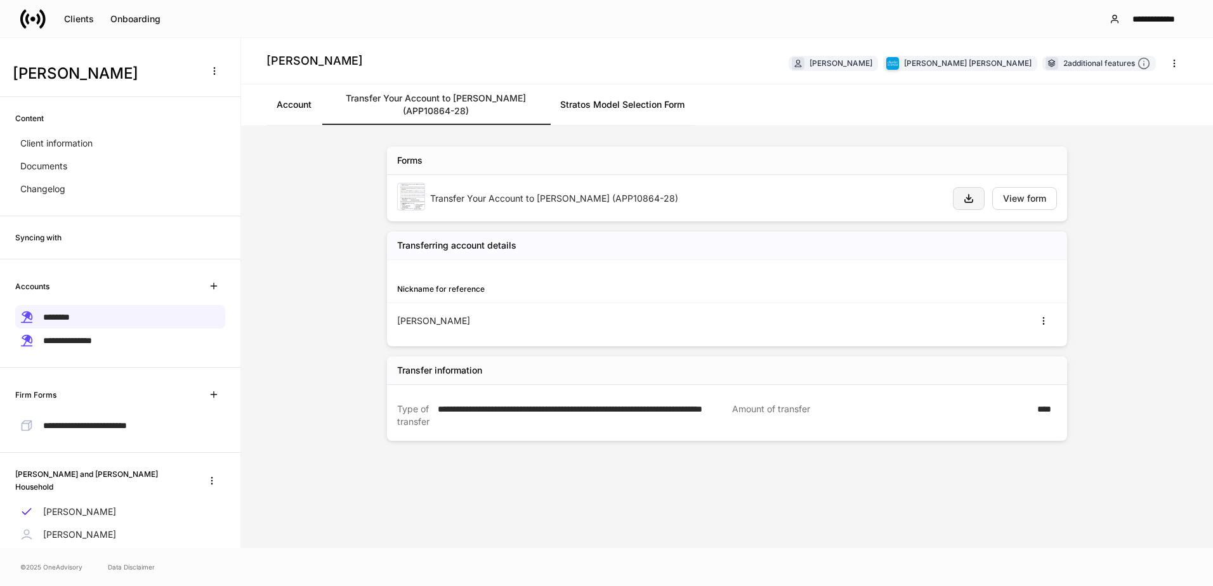
click at [979, 201] on button "button" at bounding box center [969, 198] width 32 height 23
click at [627, 103] on link "Stratos Model Selection Form" at bounding box center [622, 104] width 145 height 41
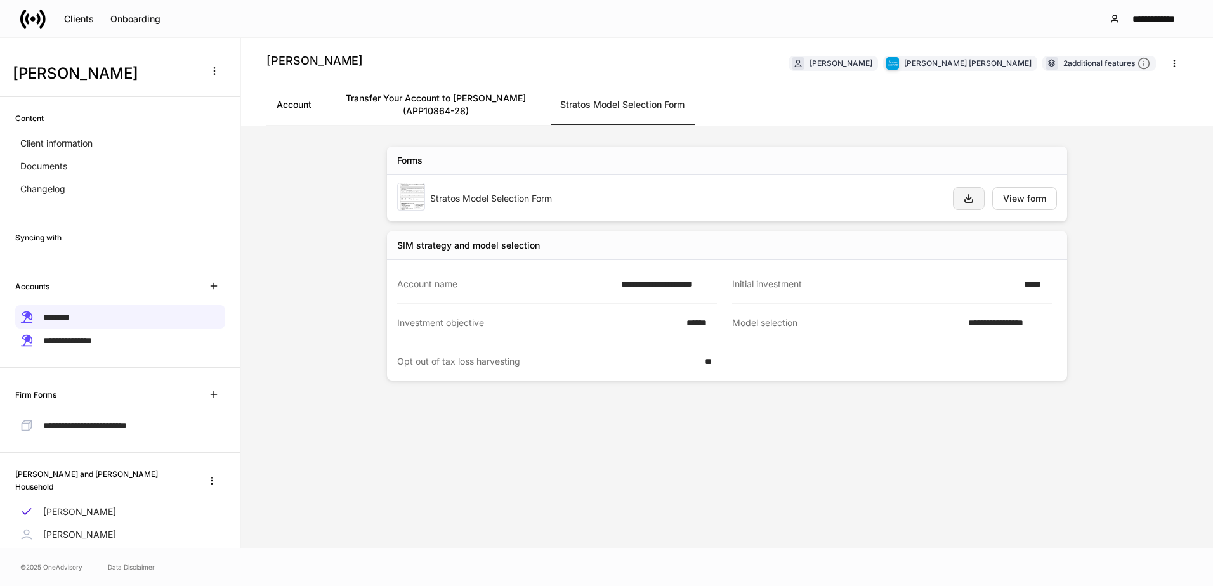
click at [972, 198] on icon "button" at bounding box center [968, 198] width 10 height 10
click at [89, 341] on span "**********" at bounding box center [67, 340] width 49 height 9
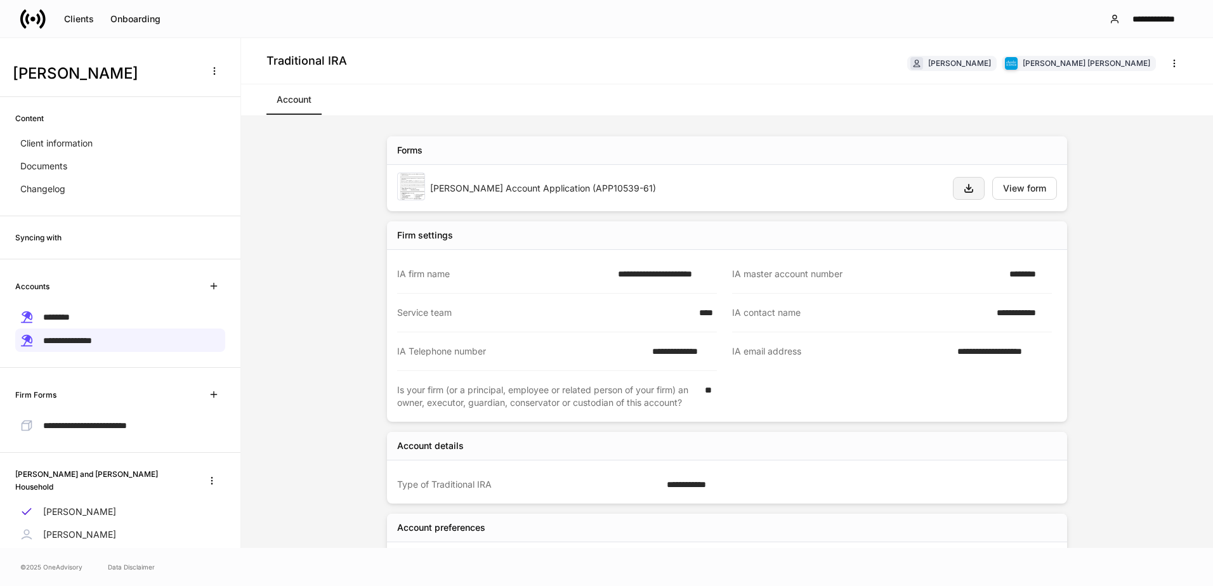
click at [965, 190] on icon "button" at bounding box center [969, 189] width 8 height 8
click at [84, 528] on p "[PERSON_NAME]" at bounding box center [79, 534] width 73 height 13
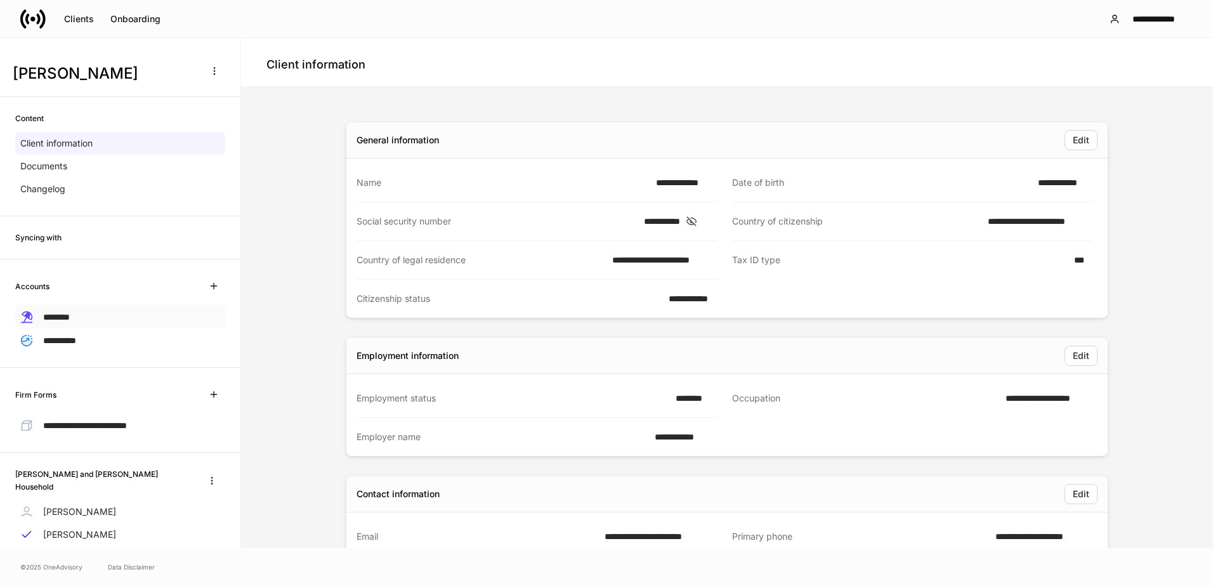
click at [79, 308] on div "********" at bounding box center [120, 316] width 210 height 23
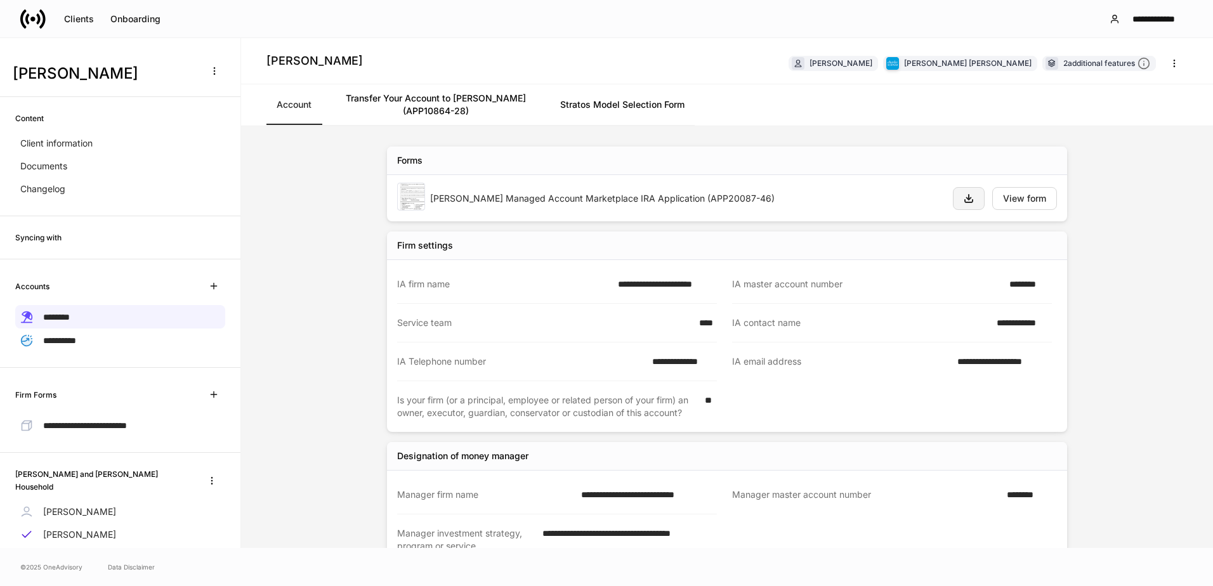
click at [965, 202] on icon "button" at bounding box center [969, 199] width 8 height 8
click at [419, 105] on link "Transfer Your Account to Schwab (APP10864-28)" at bounding box center [436, 104] width 228 height 41
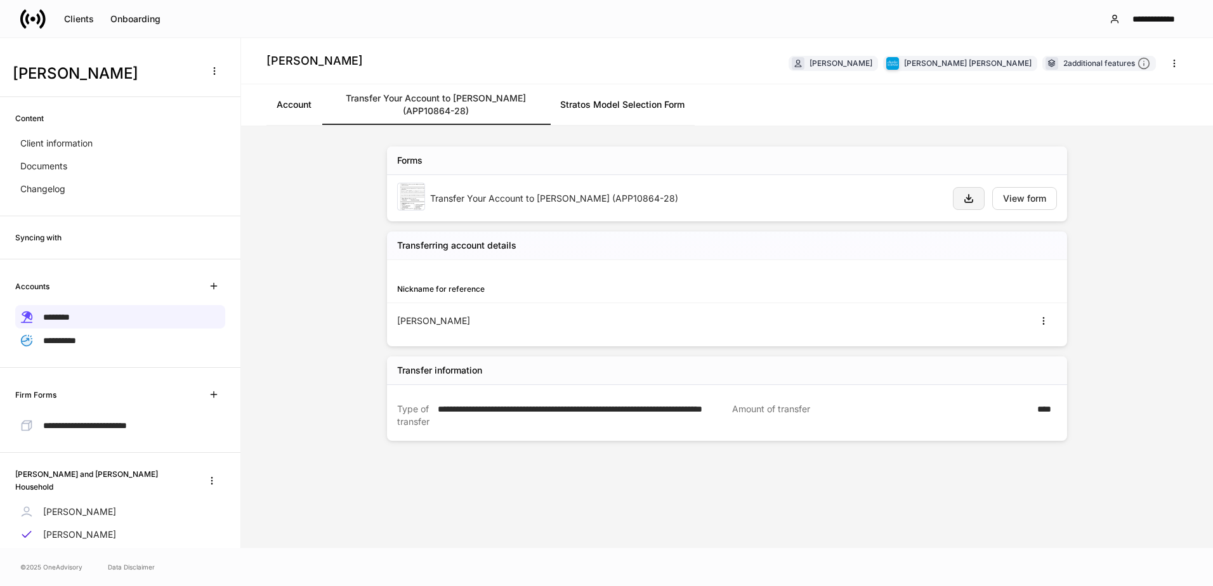
click at [970, 197] on icon "button" at bounding box center [968, 198] width 10 height 10
click at [658, 104] on link "Stratos Model Selection Form" at bounding box center [622, 104] width 145 height 41
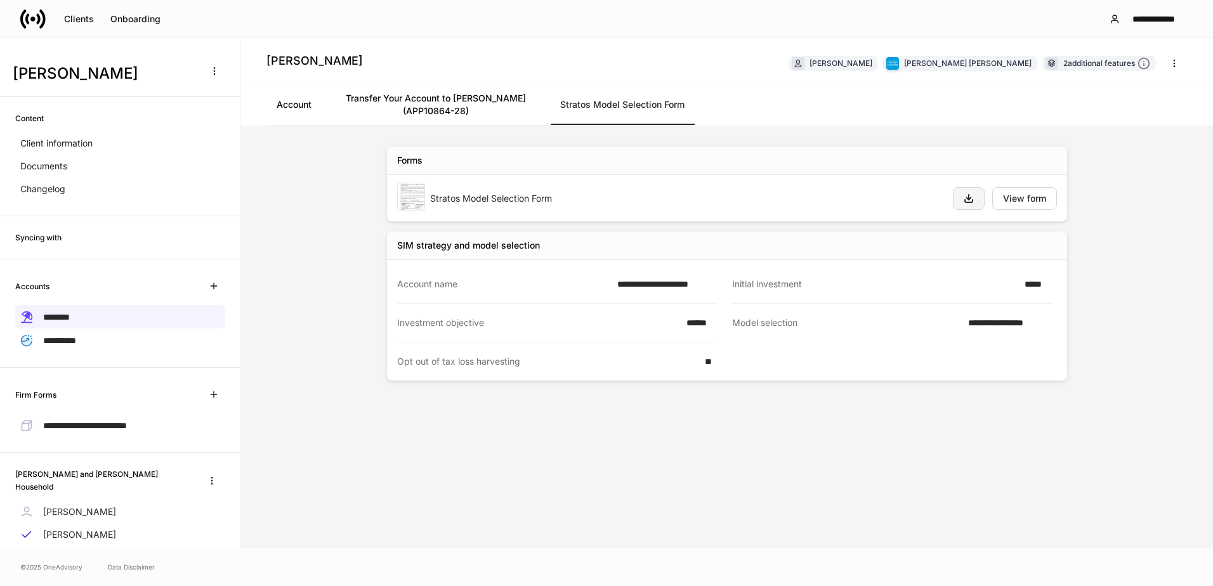
click at [957, 195] on button "button" at bounding box center [969, 198] width 32 height 23
click at [71, 338] on span "**********" at bounding box center [59, 340] width 33 height 9
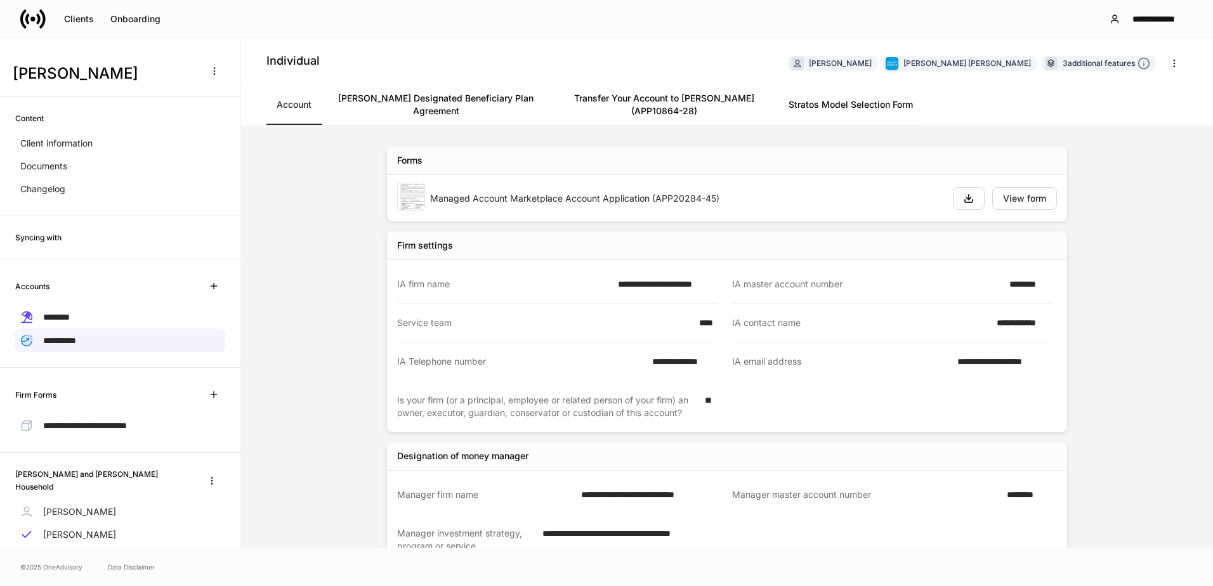
click at [970, 210] on div "Managed Account Marketplace Account Application (APP20284-45) View form" at bounding box center [727, 198] width 680 height 46
click at [953, 202] on button "button" at bounding box center [969, 198] width 32 height 23
click at [426, 102] on link "Schwab Designated Beneficiary Plan Agreement" at bounding box center [436, 104] width 228 height 41
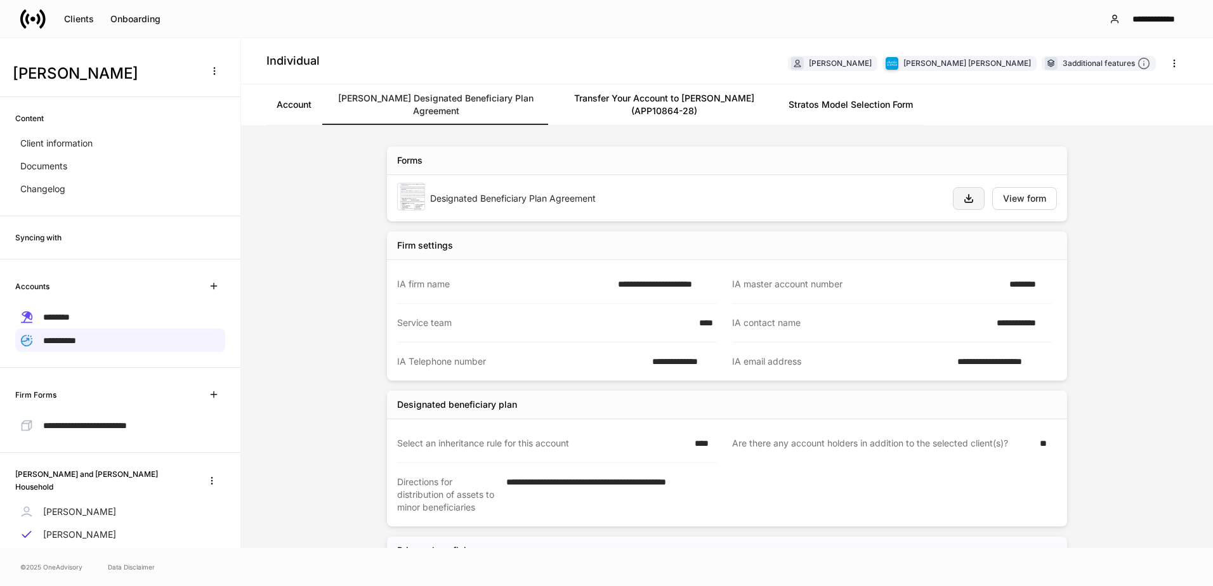
click at [965, 205] on button "button" at bounding box center [969, 198] width 32 height 23
click at [662, 105] on link "Transfer Your Account to Schwab (APP10864-28)" at bounding box center [664, 104] width 228 height 41
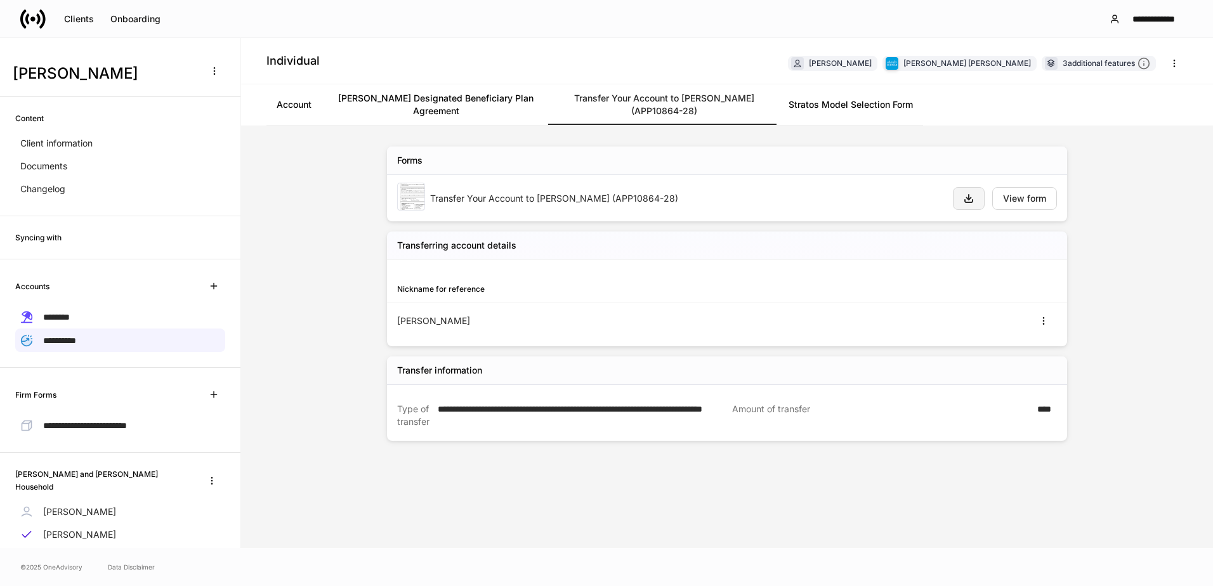
click at [967, 199] on icon "button" at bounding box center [969, 199] width 8 height 8
click at [864, 103] on link "Stratos Model Selection Form" at bounding box center [850, 104] width 145 height 41
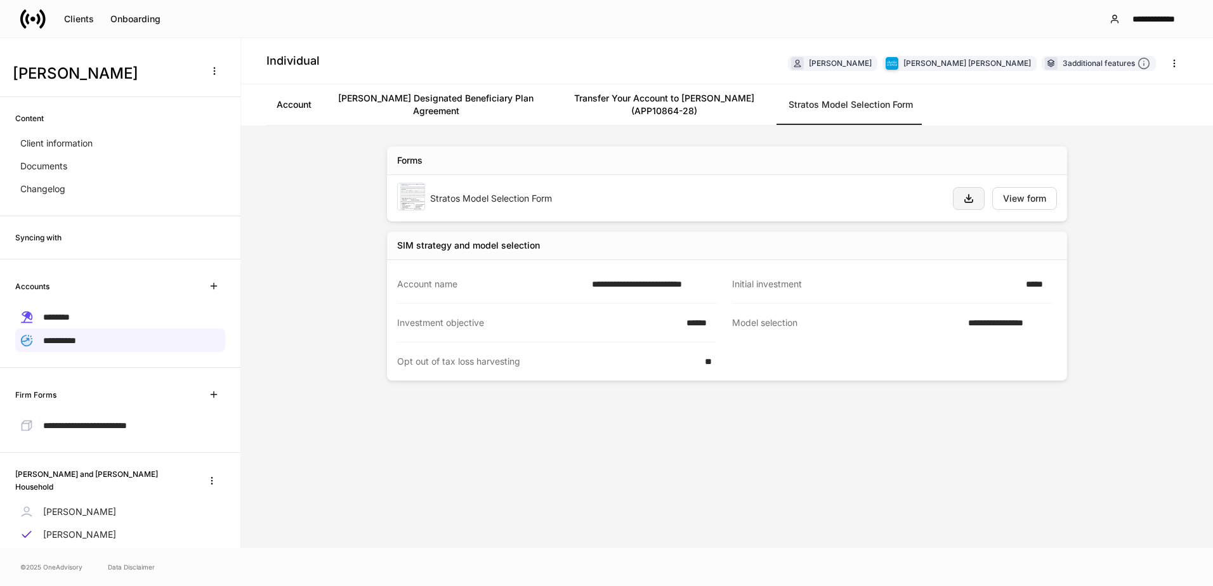
click at [967, 207] on button "button" at bounding box center [969, 198] width 32 height 23
click at [105, 427] on span "**********" at bounding box center [85, 425] width 84 height 9
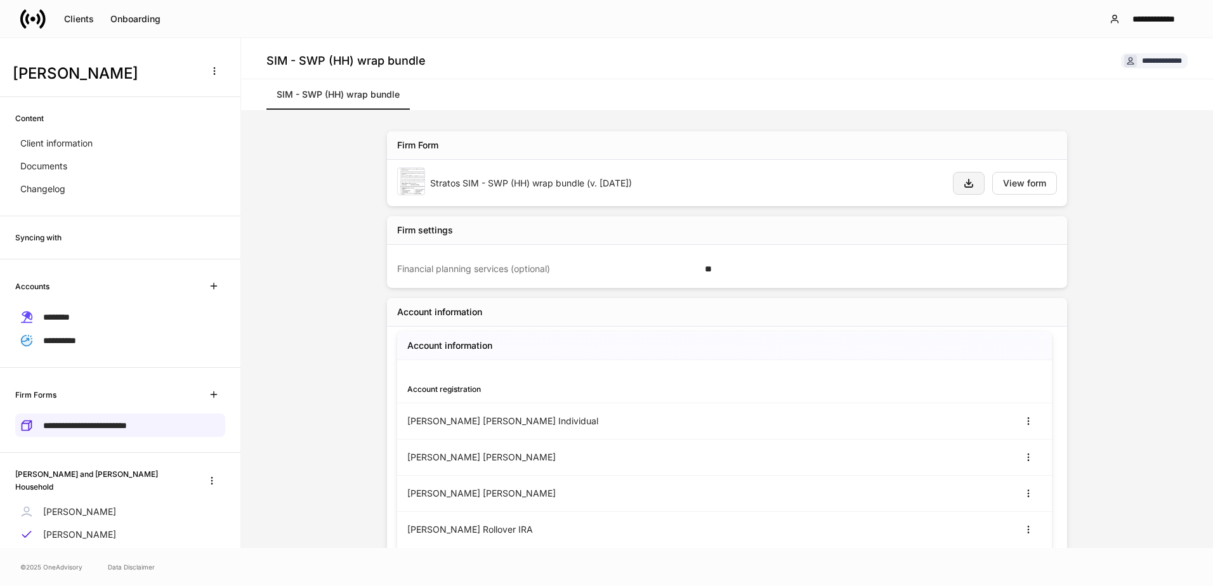
click at [967, 188] on button "button" at bounding box center [969, 183] width 32 height 23
click at [85, 15] on div "Clients" at bounding box center [79, 19] width 30 height 9
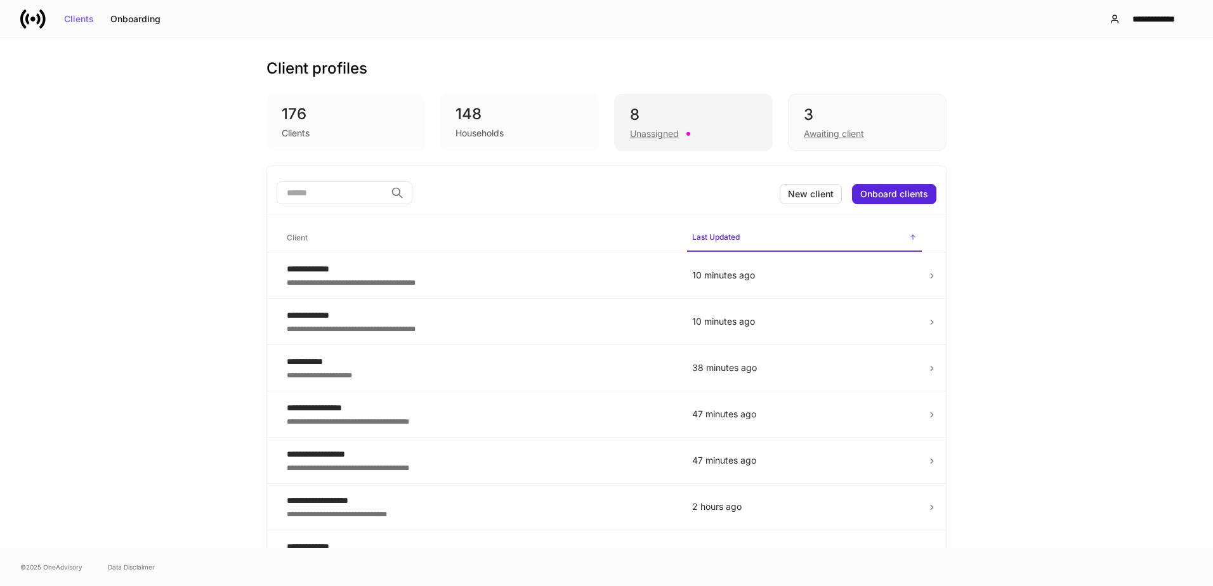
click at [670, 112] on div "8" at bounding box center [693, 115] width 127 height 20
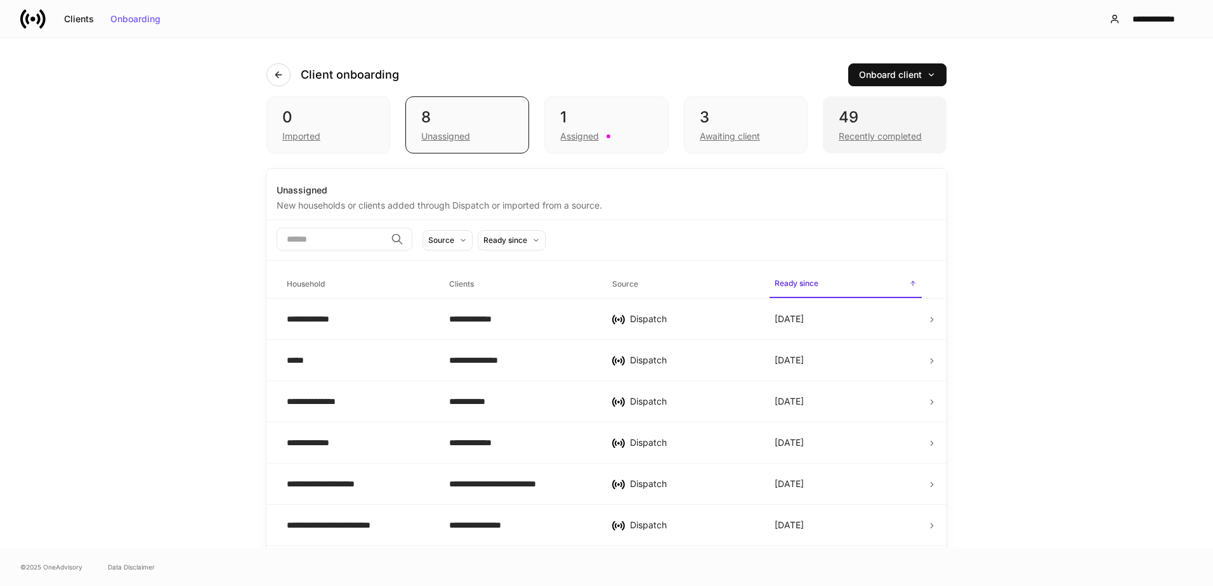
click at [868, 126] on div "49" at bounding box center [884, 117] width 92 height 20
